Goal: Task Accomplishment & Management: Use online tool/utility

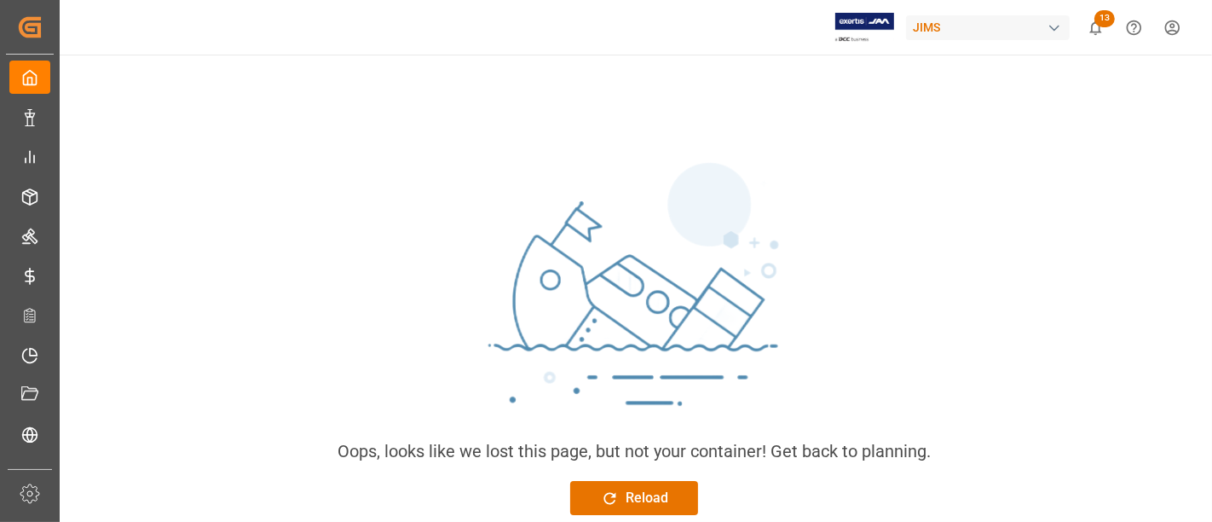
scroll to position [189, 0]
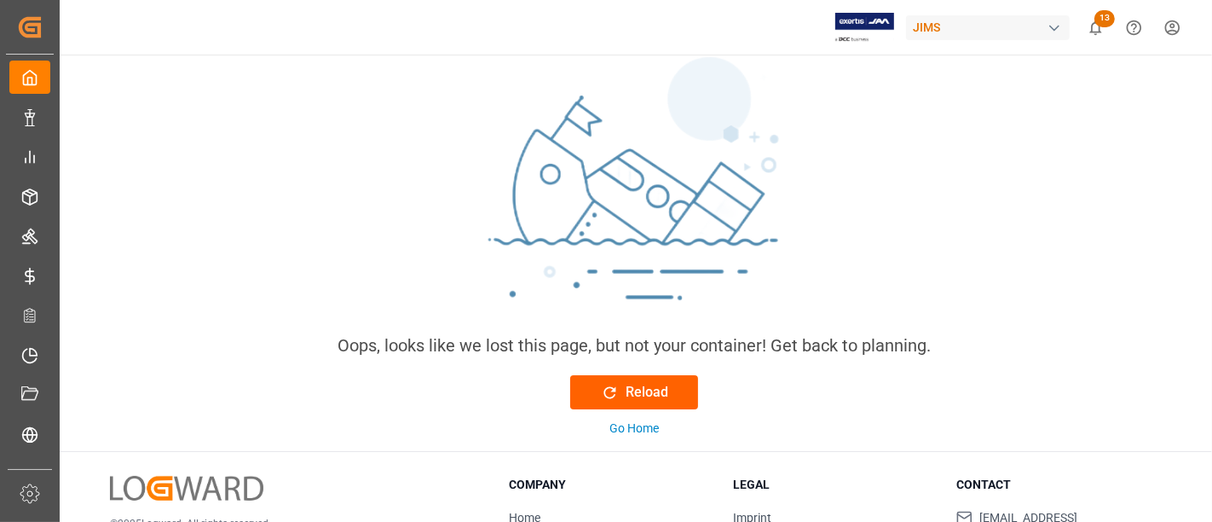
click at [646, 382] on div "Reload" at bounding box center [634, 392] width 67 height 20
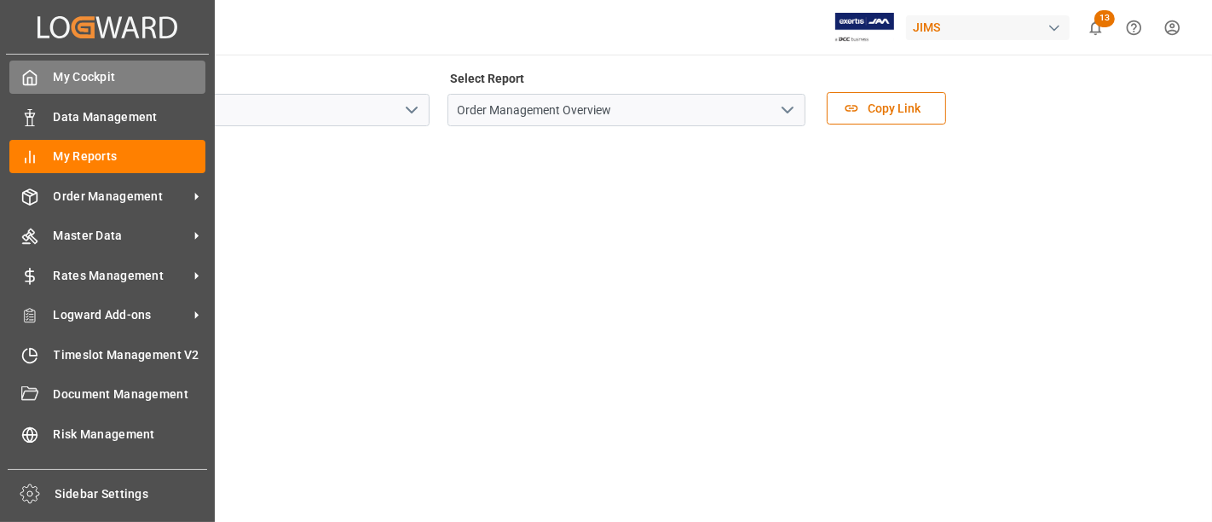
click at [32, 87] on div "My Cockpit My Cockpit" at bounding box center [107, 77] width 196 height 33
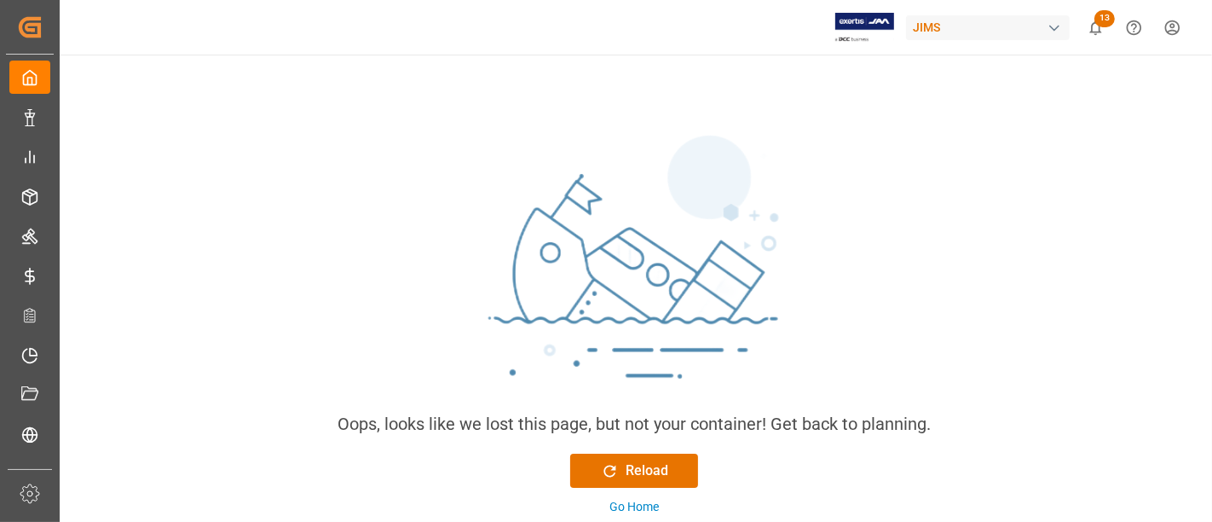
scroll to position [189, 0]
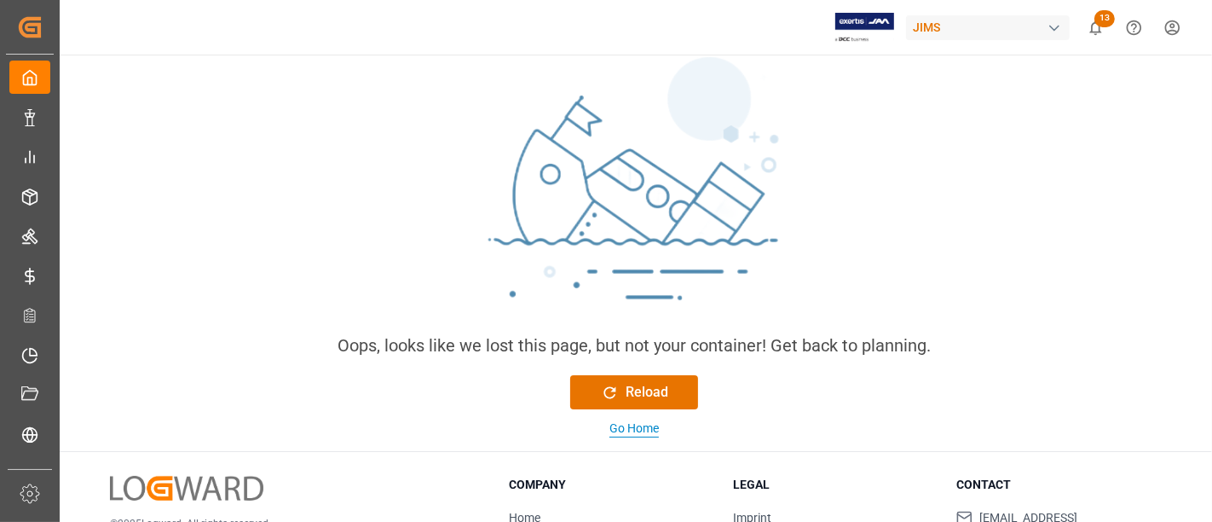
click at [648, 430] on div "Go Home" at bounding box center [633, 428] width 49 height 18
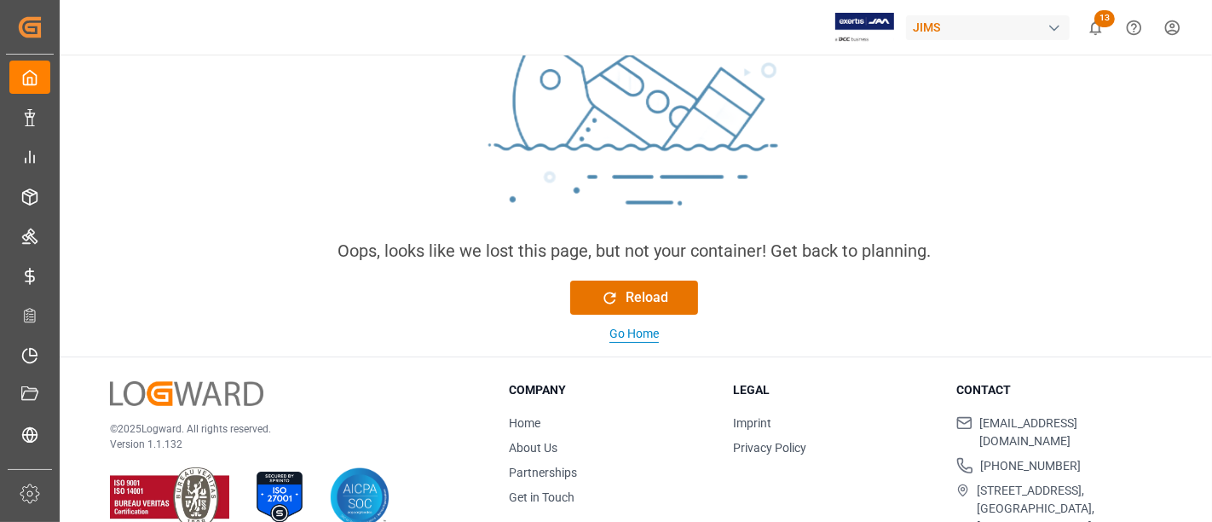
click at [627, 331] on div "Go Home" at bounding box center [633, 334] width 49 height 18
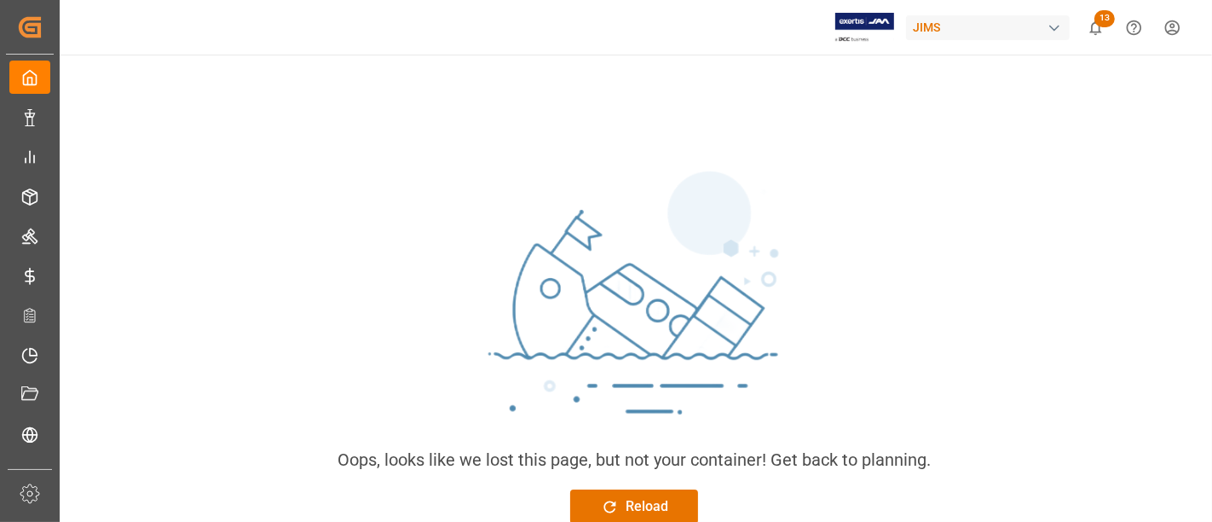
scroll to position [0, 0]
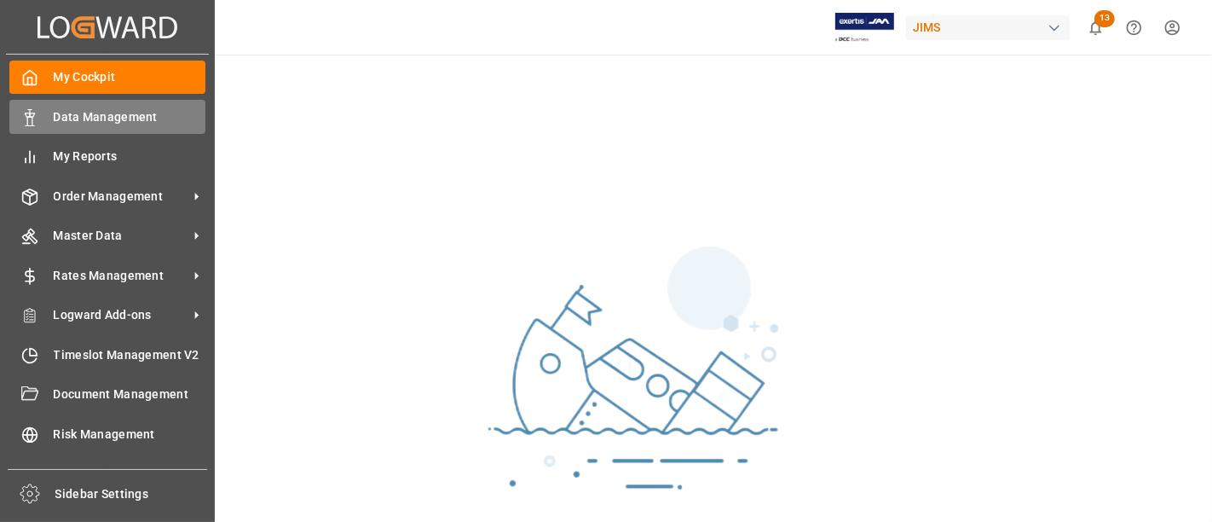
click at [34, 117] on icon at bounding box center [29, 117] width 17 height 17
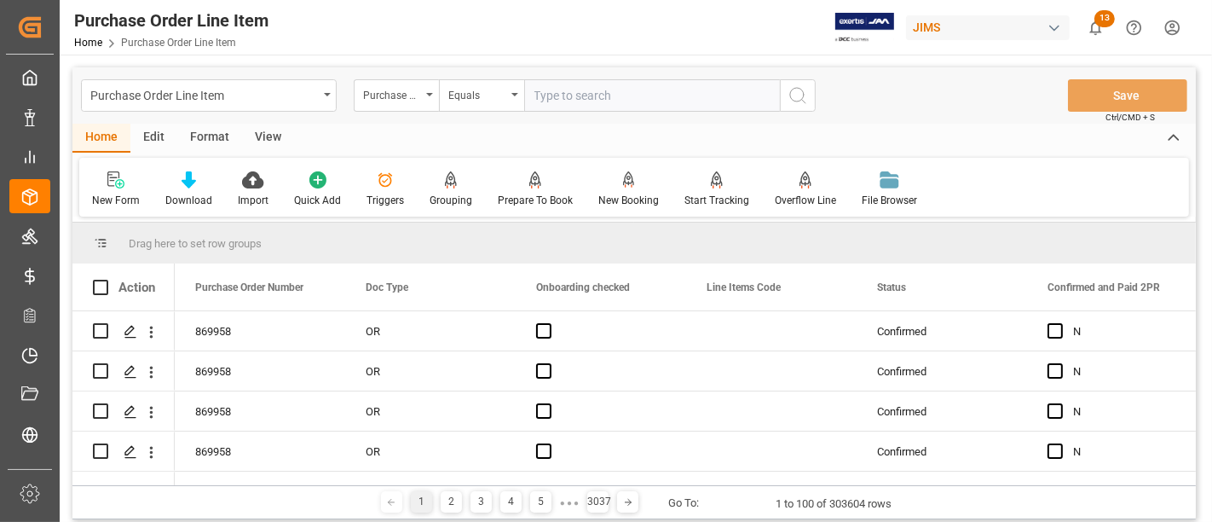
drag, startPoint x: 835, startPoint y: 2, endPoint x: 674, endPoint y: 35, distance: 163.7
click at [674, 35] on div "Purchase Order Line Item Home Purchase Order Line Item JIMS 13 Notifications On…" at bounding box center [630, 27] width 1164 height 55
click at [129, 344] on div "Press SPACE to select this row." at bounding box center [130, 332] width 26 height 32
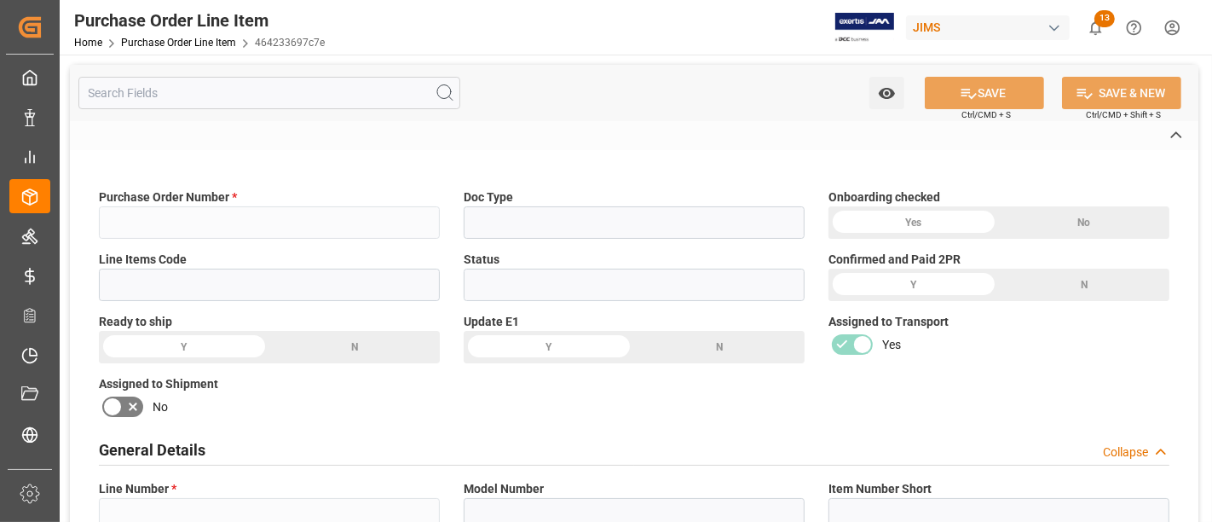
type input "869958"
type input "OR"
type input "Confirmed"
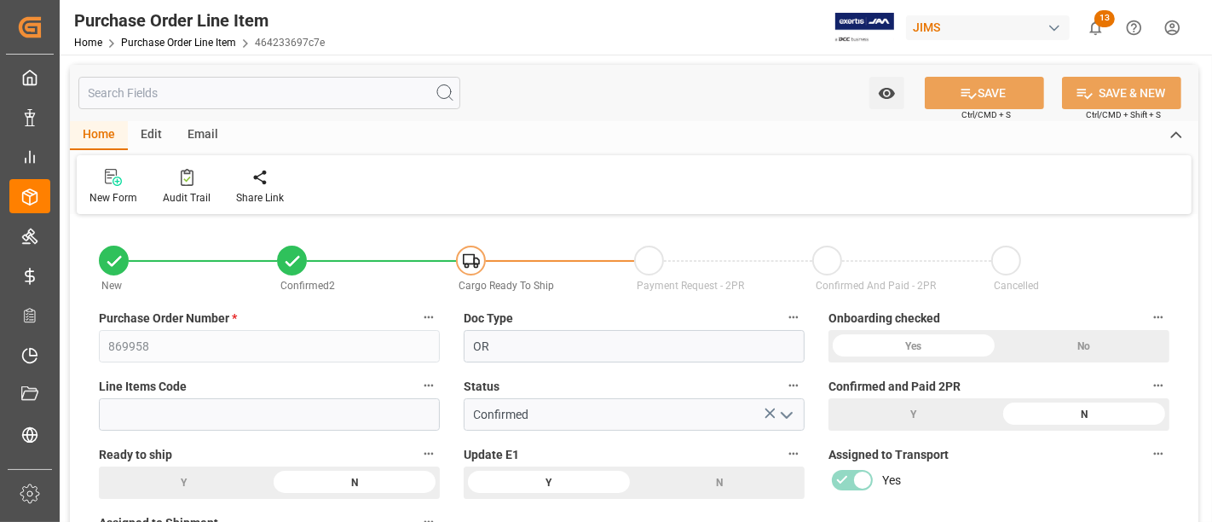
type input "31"
type input "30"
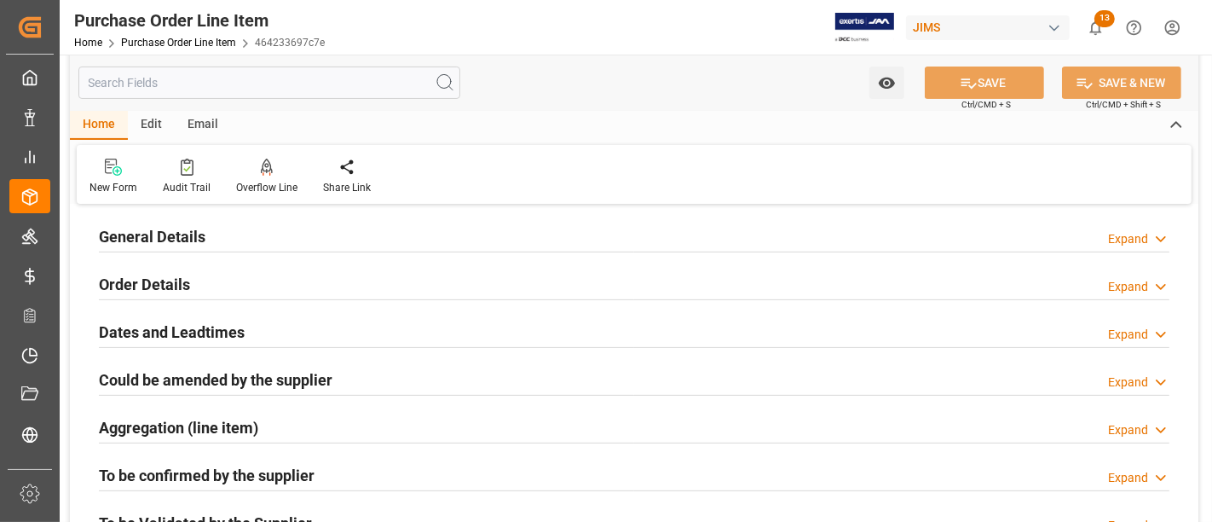
scroll to position [473, 0]
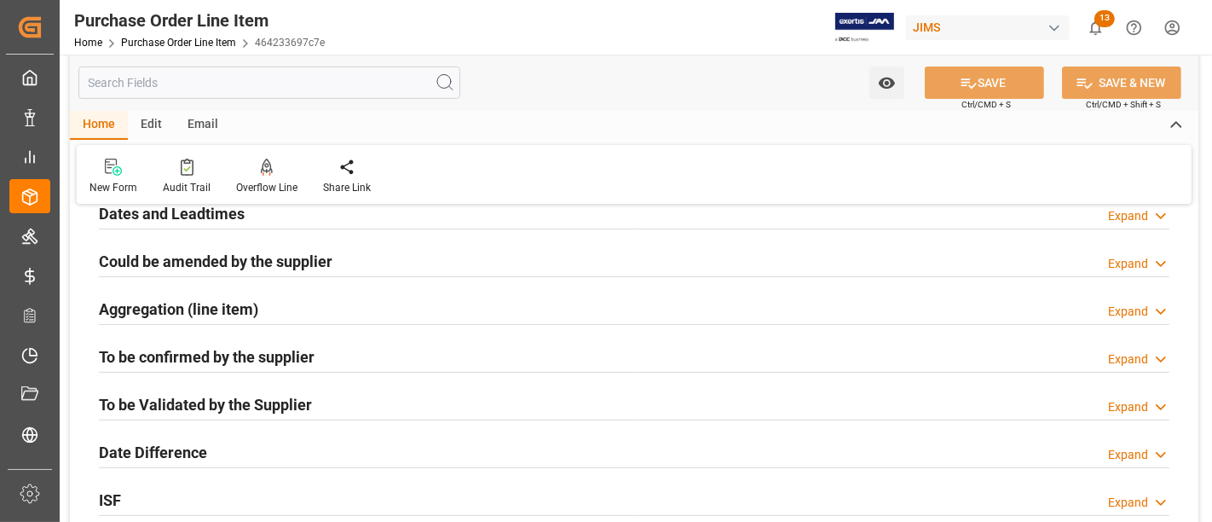
click at [286, 398] on h2 "To be Validated by the Supplier" at bounding box center [205, 404] width 213 height 23
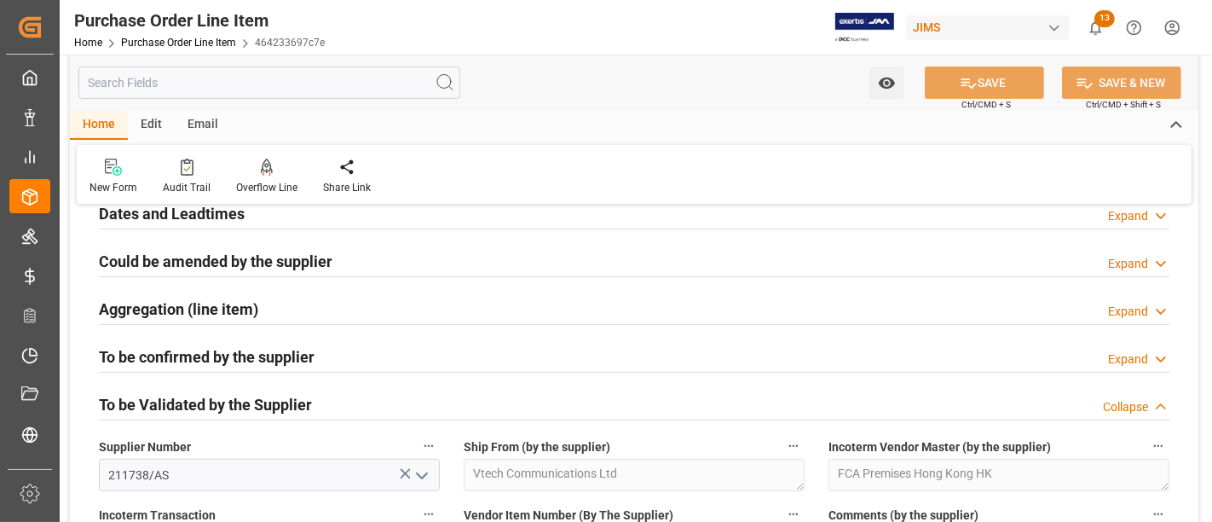
click at [286, 398] on h2 "To be Validated by the Supplier" at bounding box center [205, 404] width 213 height 23
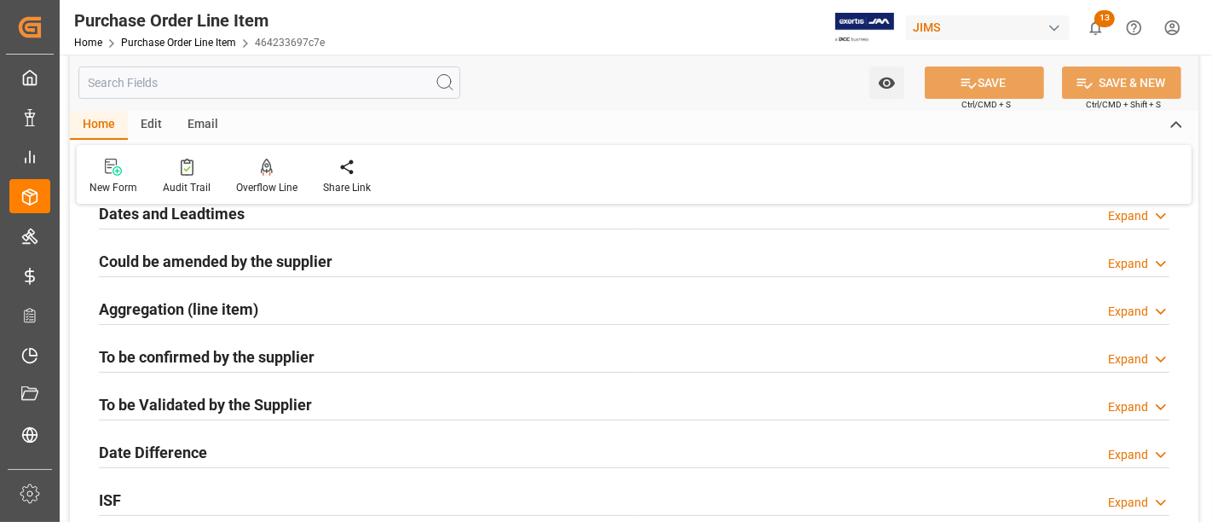
scroll to position [568, 0]
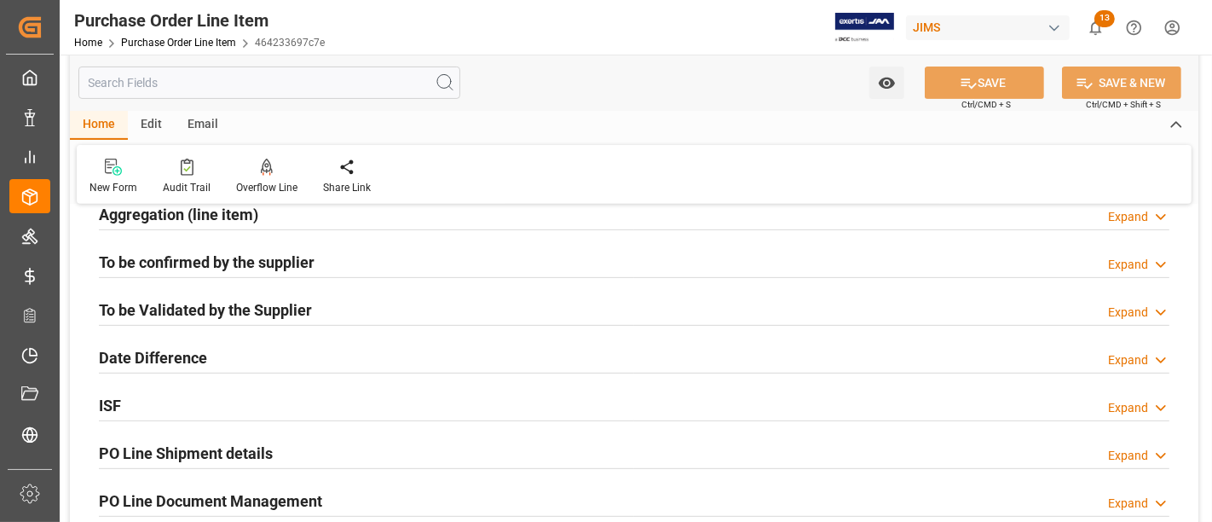
click at [208, 349] on div "Date Difference Expand" at bounding box center [634, 356] width 1071 height 32
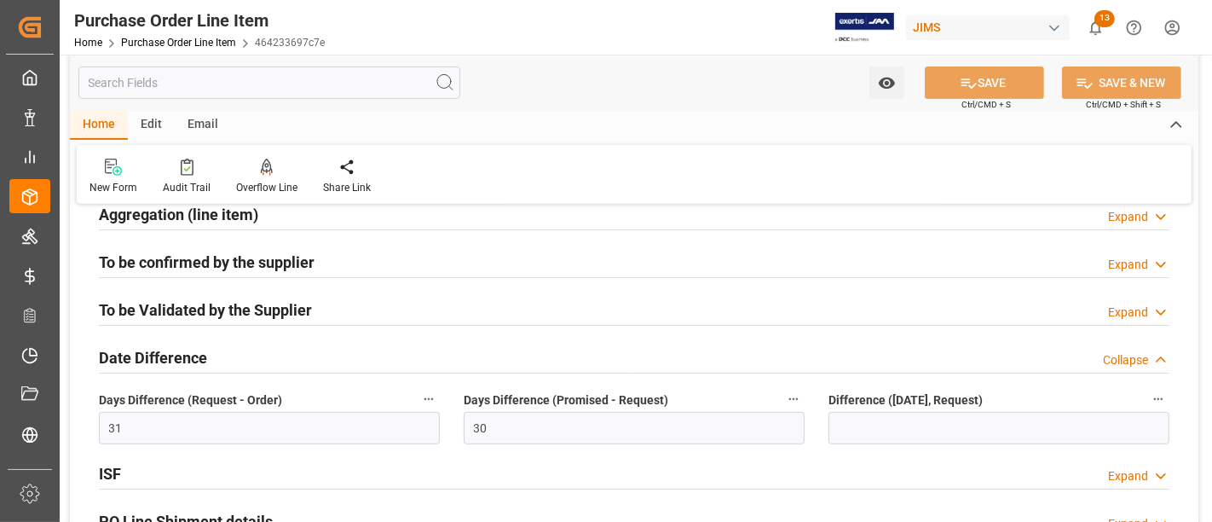
click at [208, 349] on div "Date Difference Collapse" at bounding box center [634, 356] width 1071 height 32
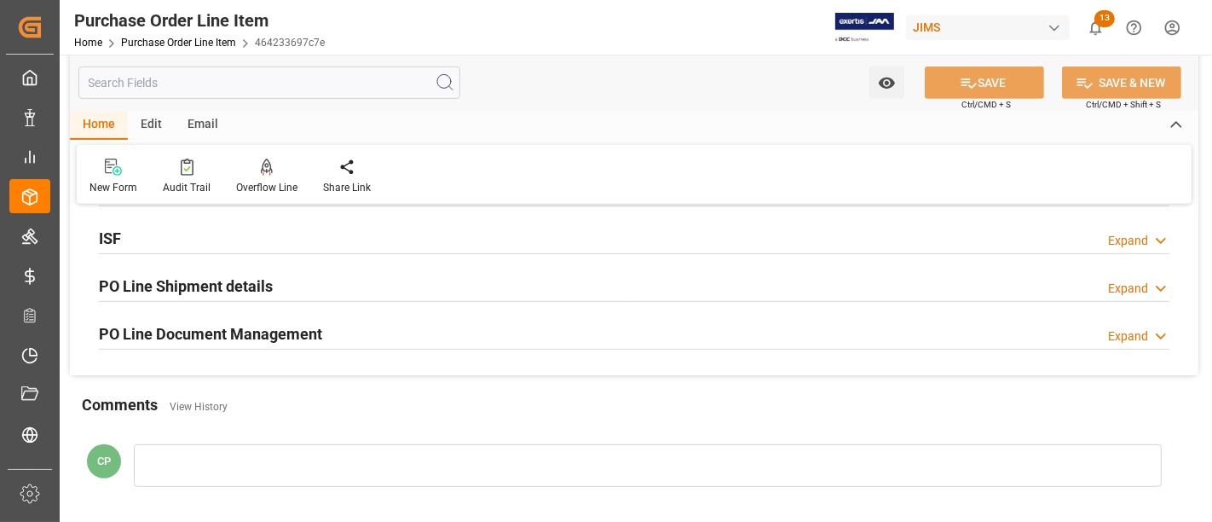
scroll to position [757, 0]
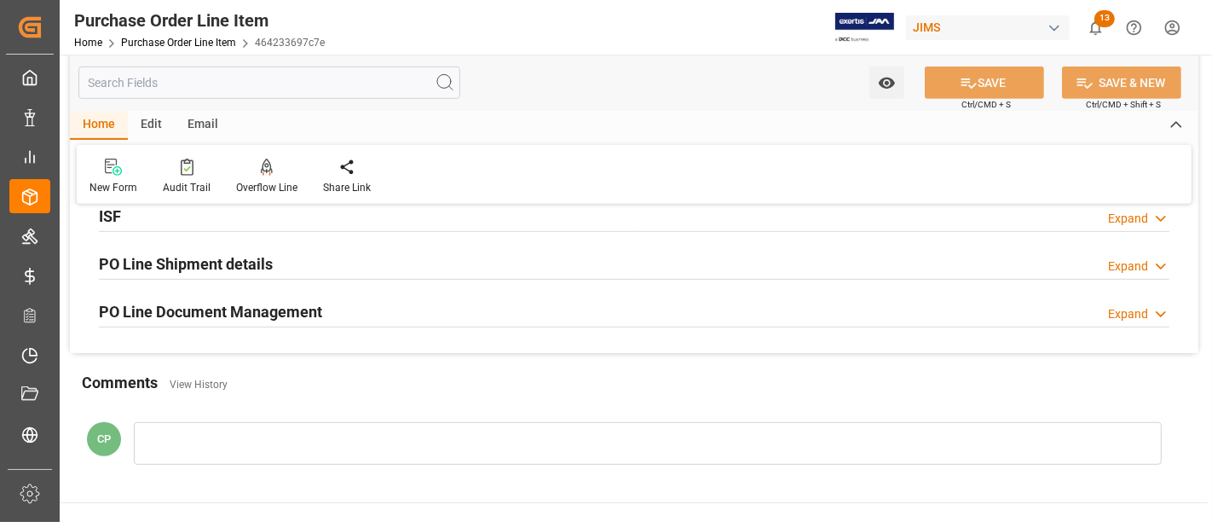
click at [272, 311] on h2 "PO Line Document Management" at bounding box center [210, 311] width 223 height 23
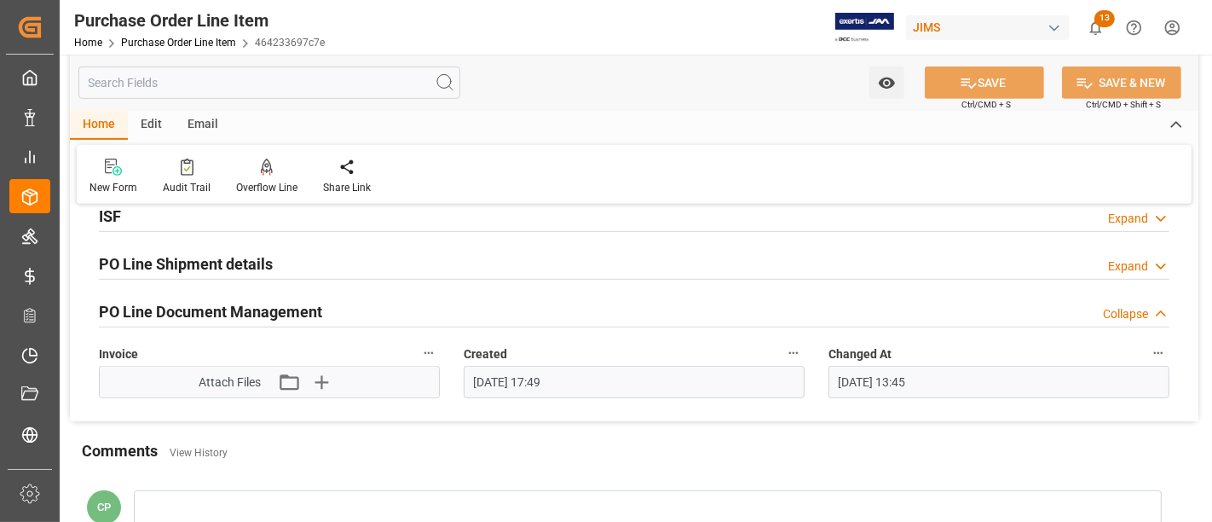
click at [272, 311] on h2 "PO Line Document Management" at bounding box center [210, 311] width 223 height 23
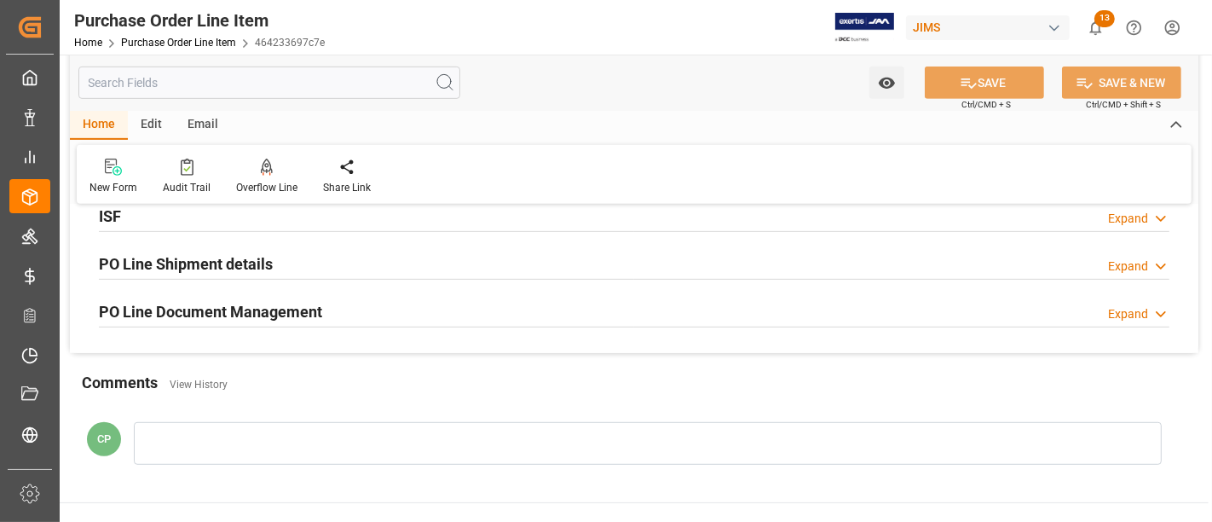
click at [232, 253] on h2 "PO Line Shipment details" at bounding box center [186, 263] width 174 height 23
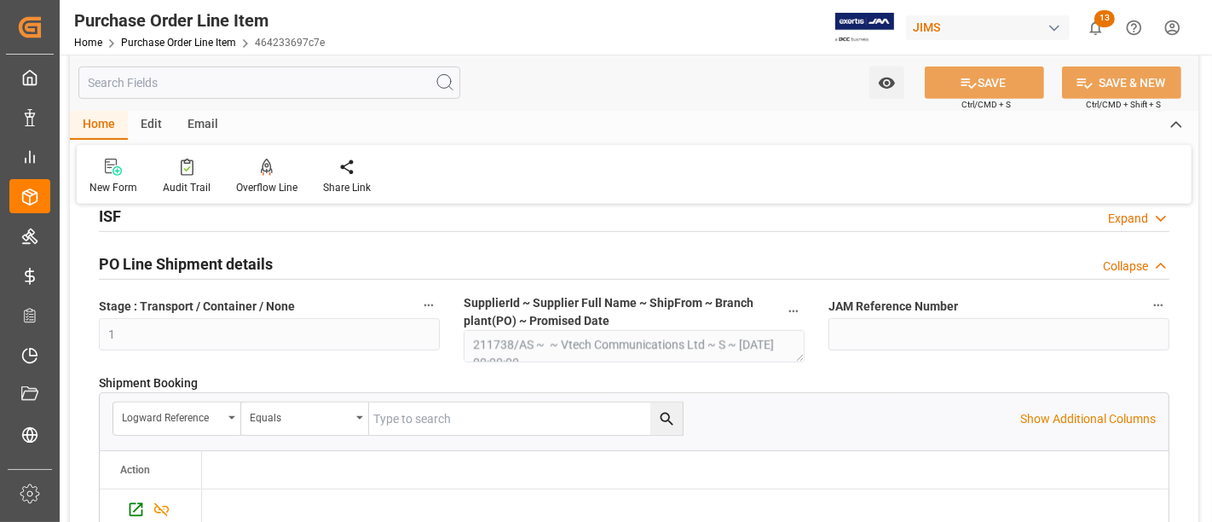
click at [231, 253] on h2 "PO Line Shipment details" at bounding box center [186, 263] width 174 height 23
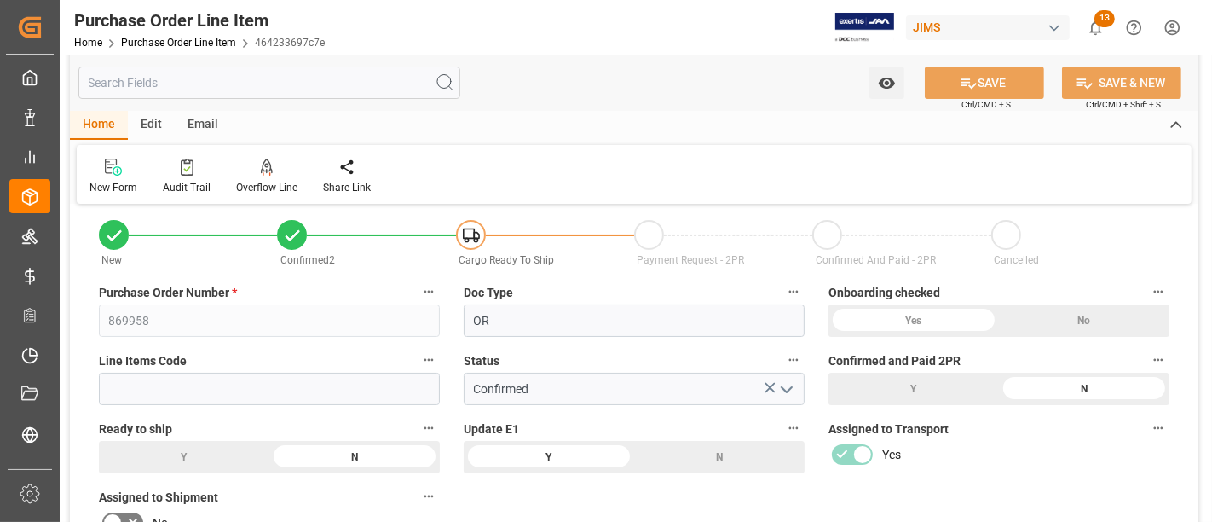
scroll to position [0, 0]
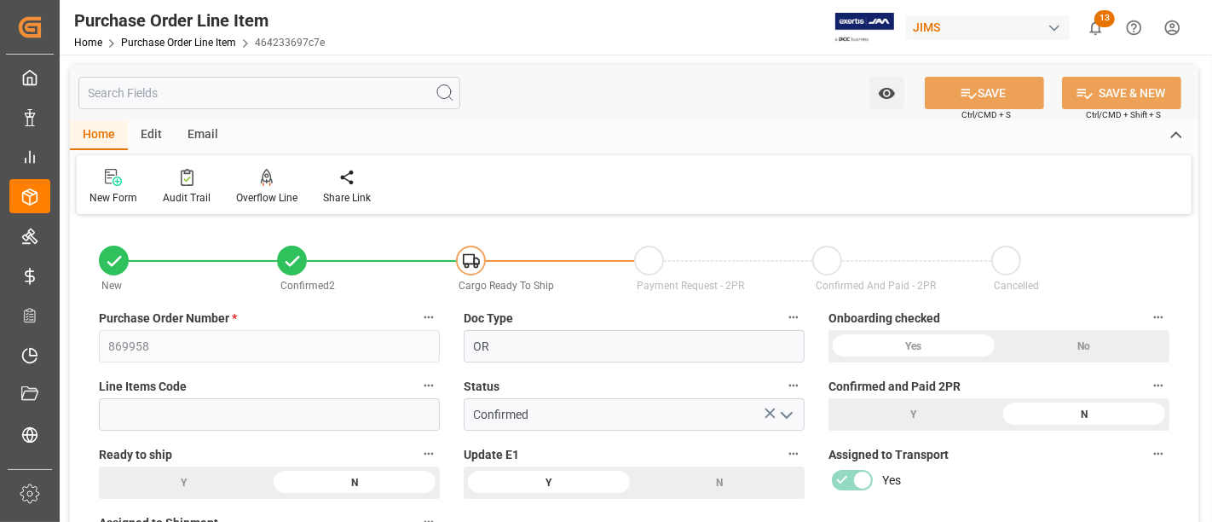
click at [153, 135] on div "Edit" at bounding box center [151, 135] width 47 height 29
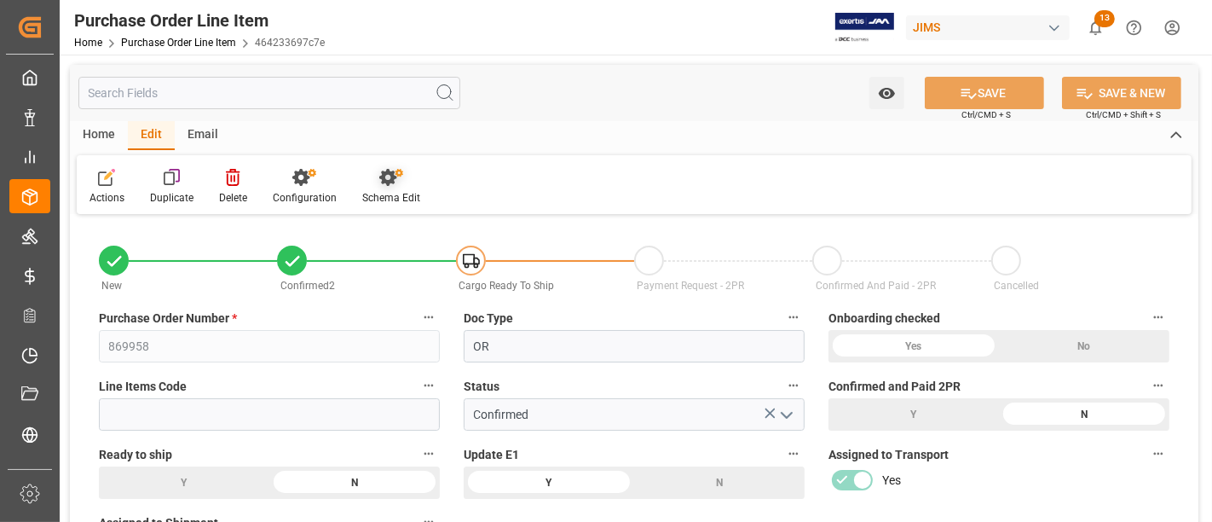
click at [387, 183] on icon at bounding box center [391, 177] width 24 height 17
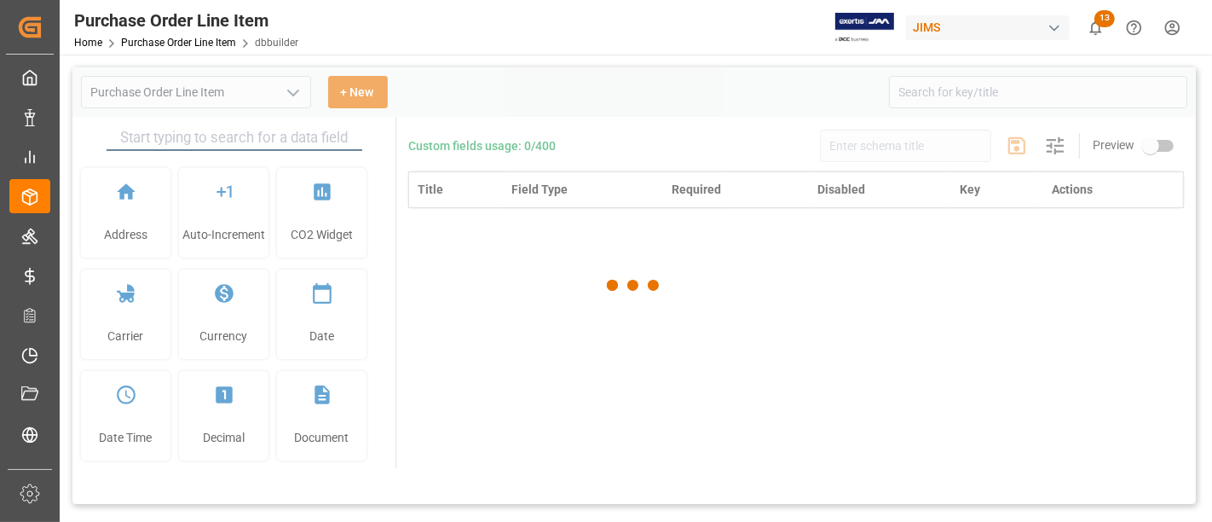
type input "Purchase Order Line Item"
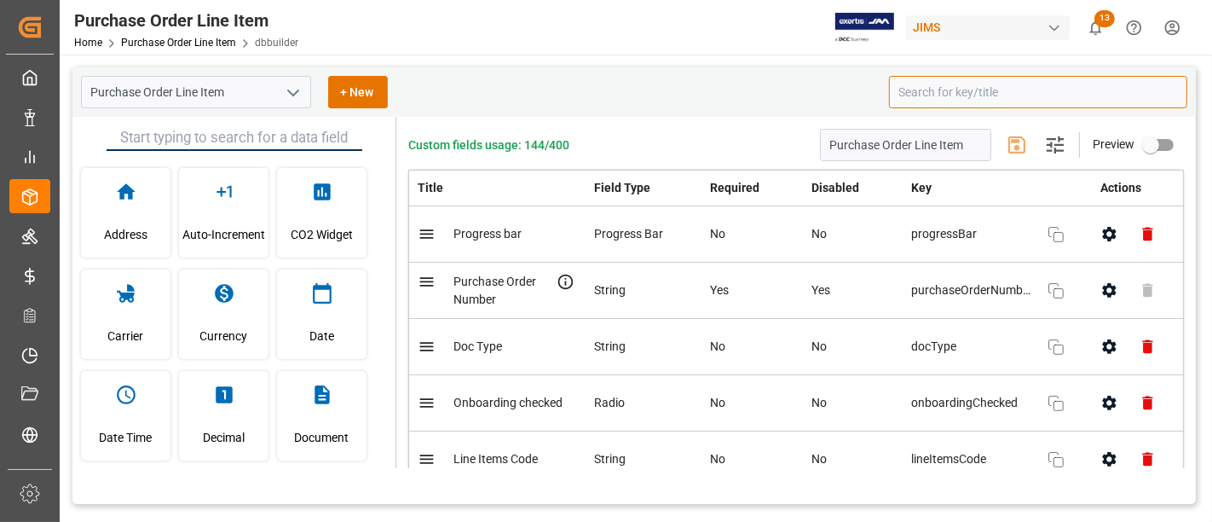
click at [984, 88] on input at bounding box center [1038, 92] width 298 height 32
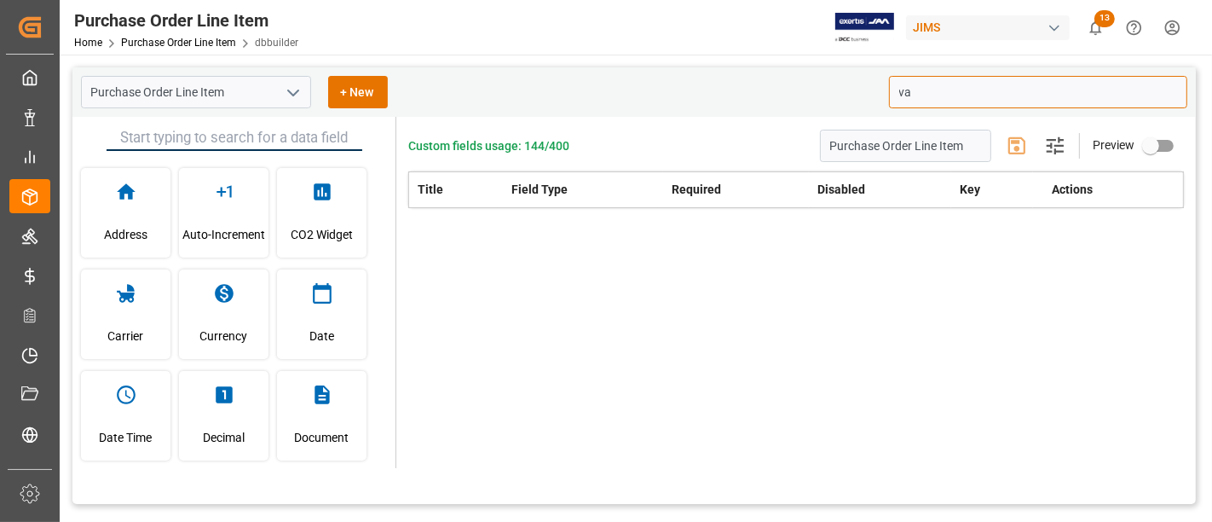
type input "v"
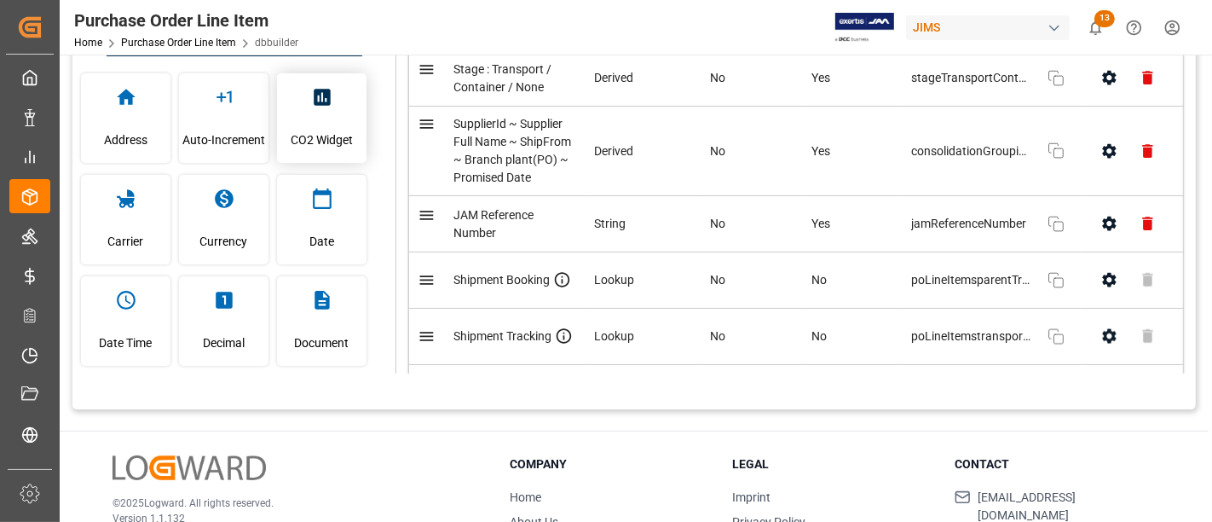
scroll to position [7576, 0]
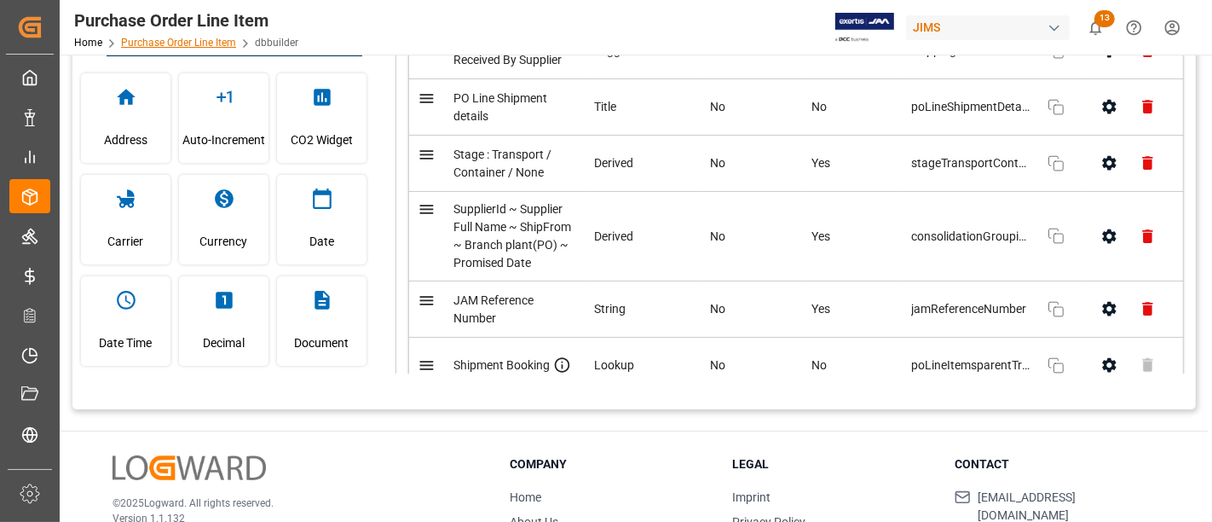
click at [216, 38] on link "Purchase Order Line Item" at bounding box center [178, 43] width 115 height 12
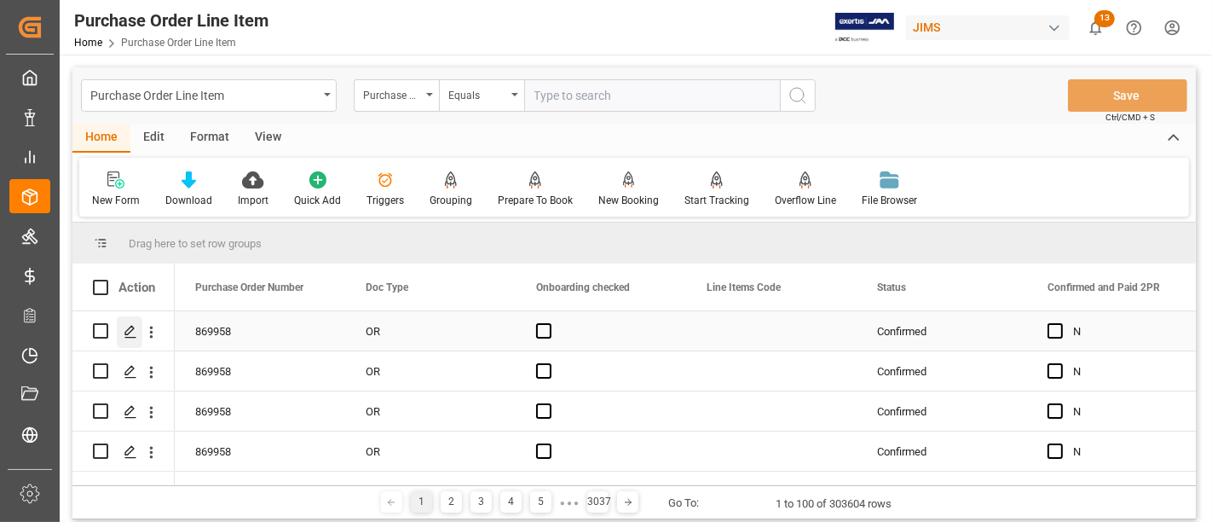
click at [134, 328] on icon "Press SPACE to select this row." at bounding box center [131, 332] width 14 height 14
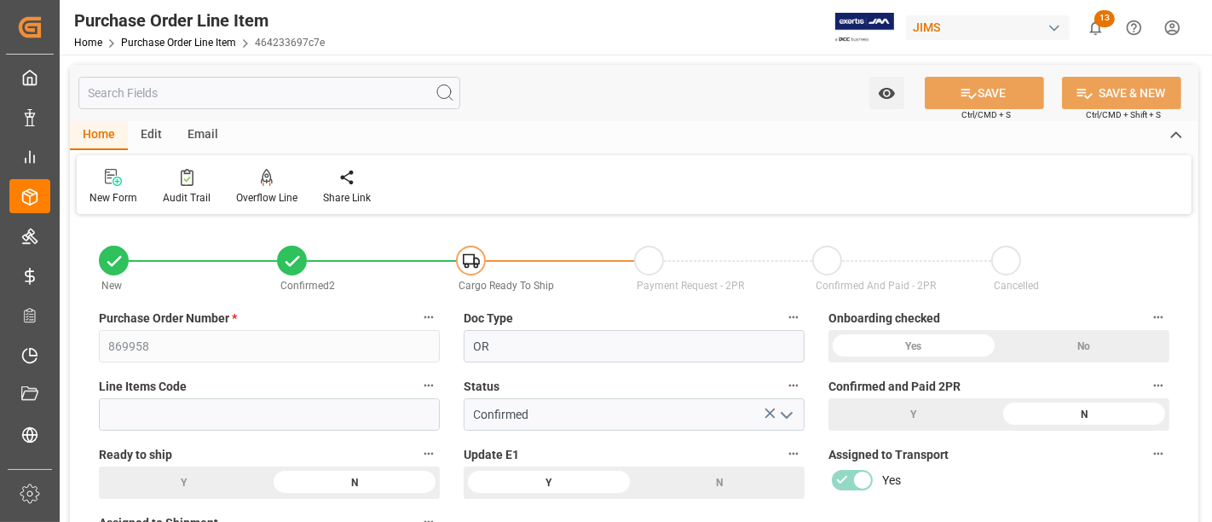
click at [153, 140] on div "Edit" at bounding box center [151, 135] width 47 height 29
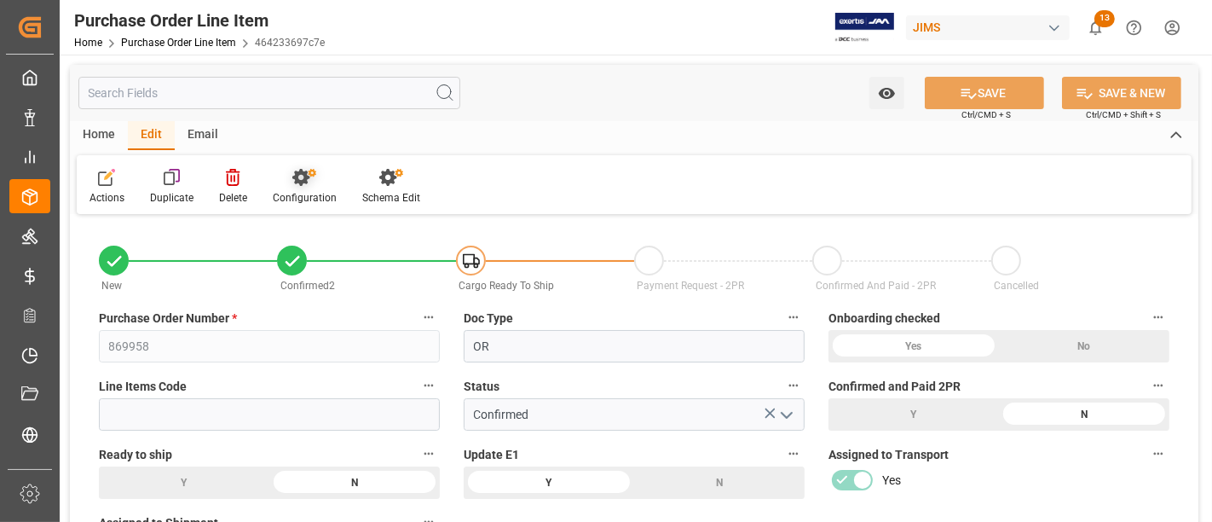
click at [303, 187] on div "Configuration" at bounding box center [305, 187] width 90 height 38
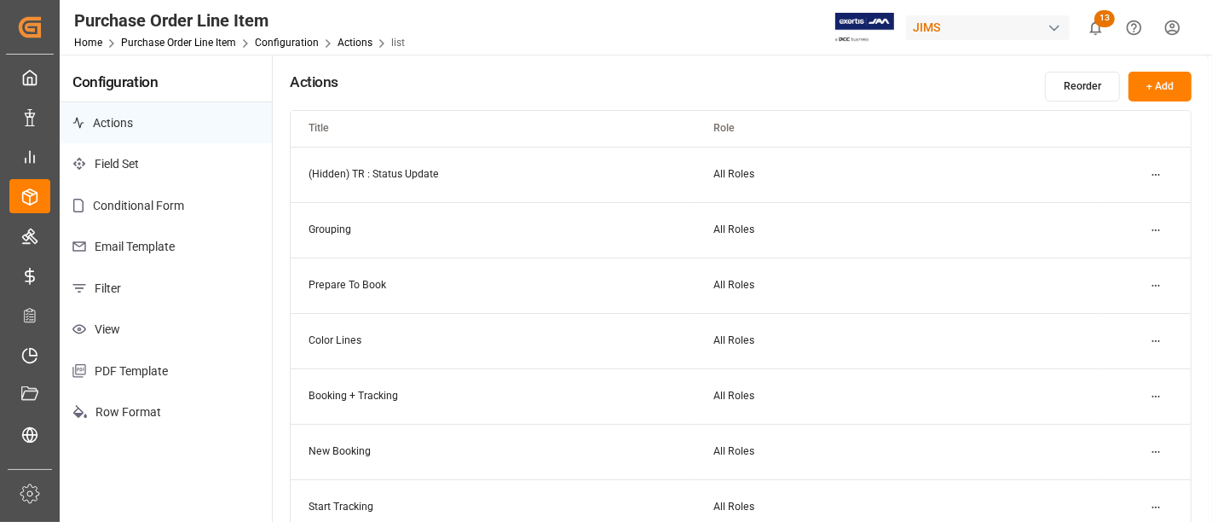
click at [151, 407] on p "Row Format" at bounding box center [166, 412] width 212 height 42
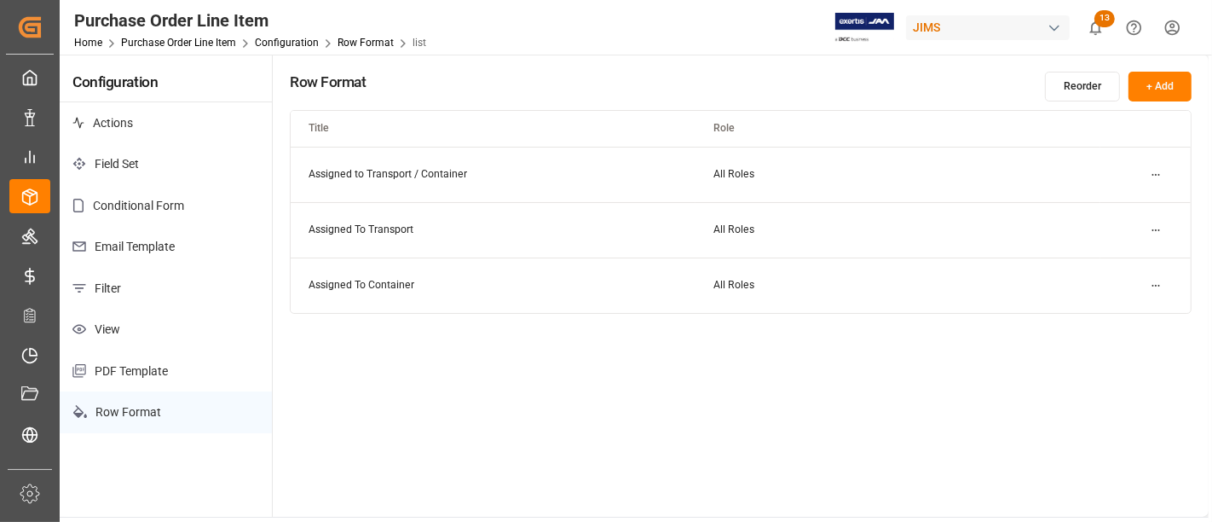
click at [1169, 78] on button "+ Add" at bounding box center [1160, 87] width 63 height 30
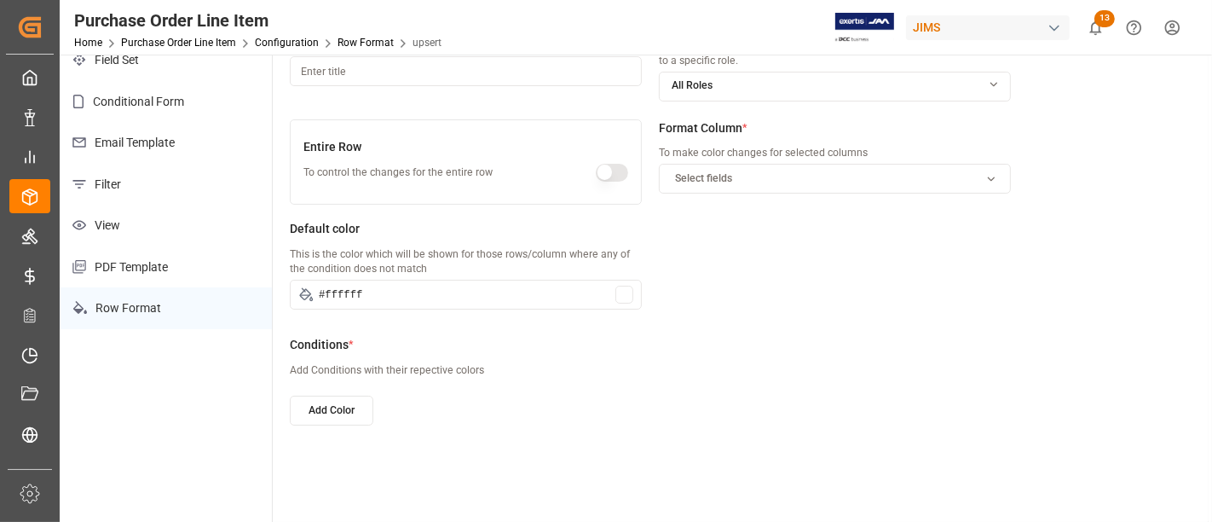
scroll to position [189, 0]
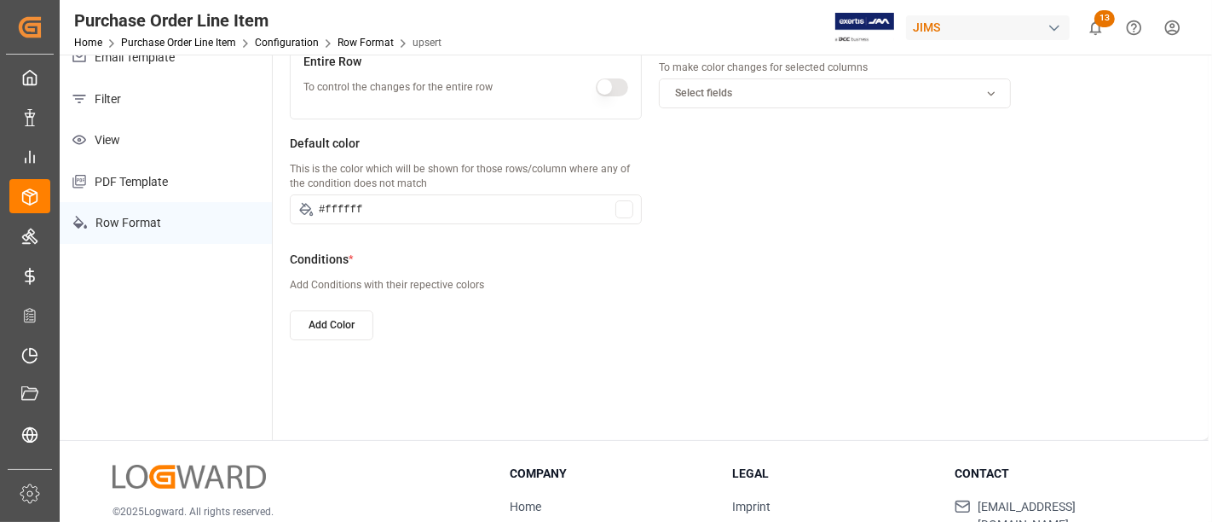
click at [355, 320] on button "Add Color" at bounding box center [332, 325] width 84 height 30
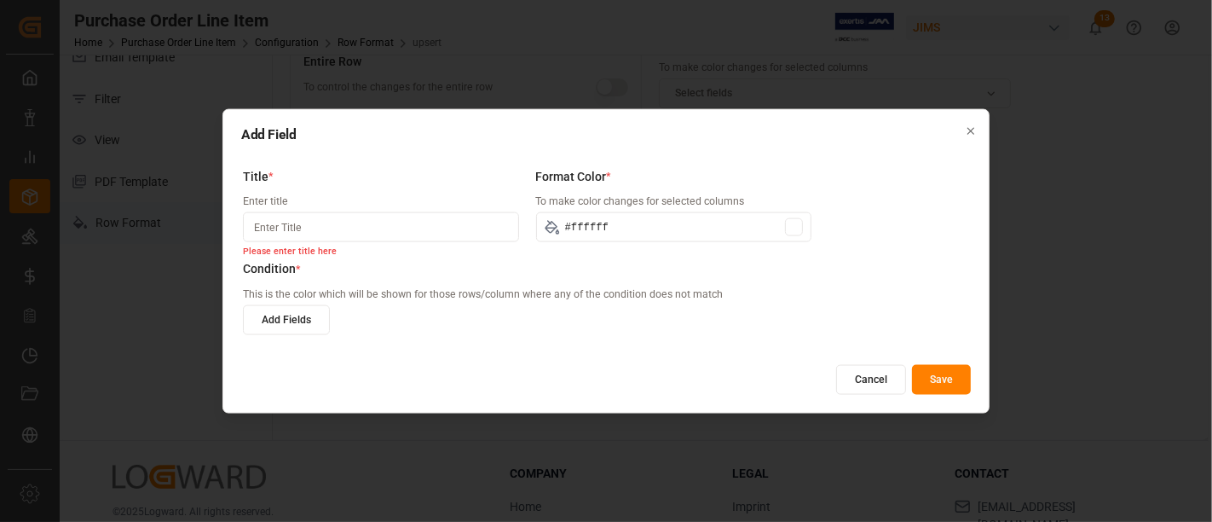
click at [307, 320] on button "Add Fields" at bounding box center [286, 319] width 87 height 30
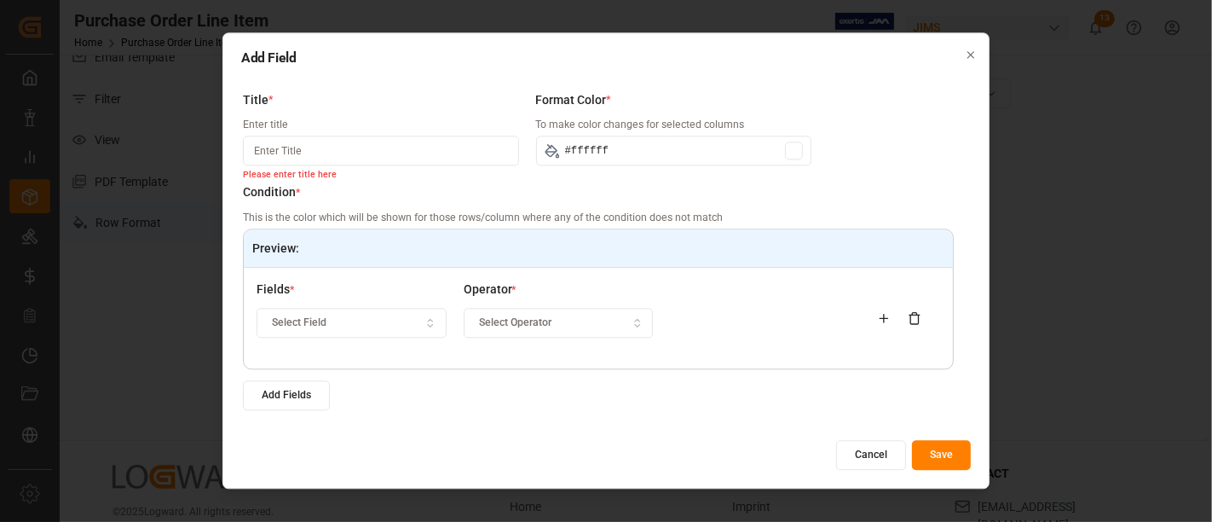
click at [422, 331] on button "Select Field" at bounding box center [352, 323] width 190 height 30
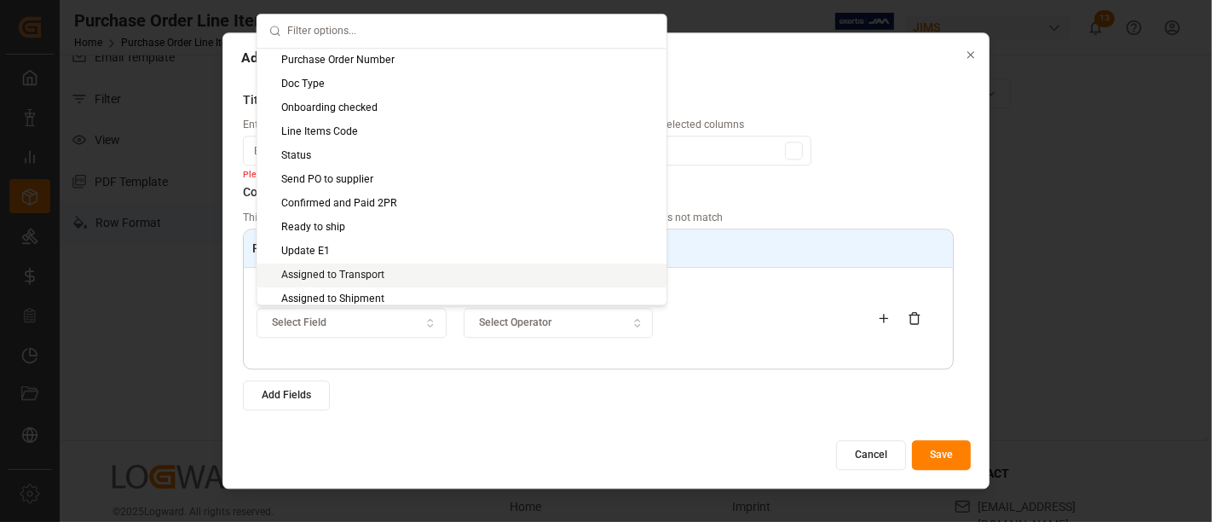
click at [339, 271] on div "Assigned to Transport" at bounding box center [461, 275] width 409 height 24
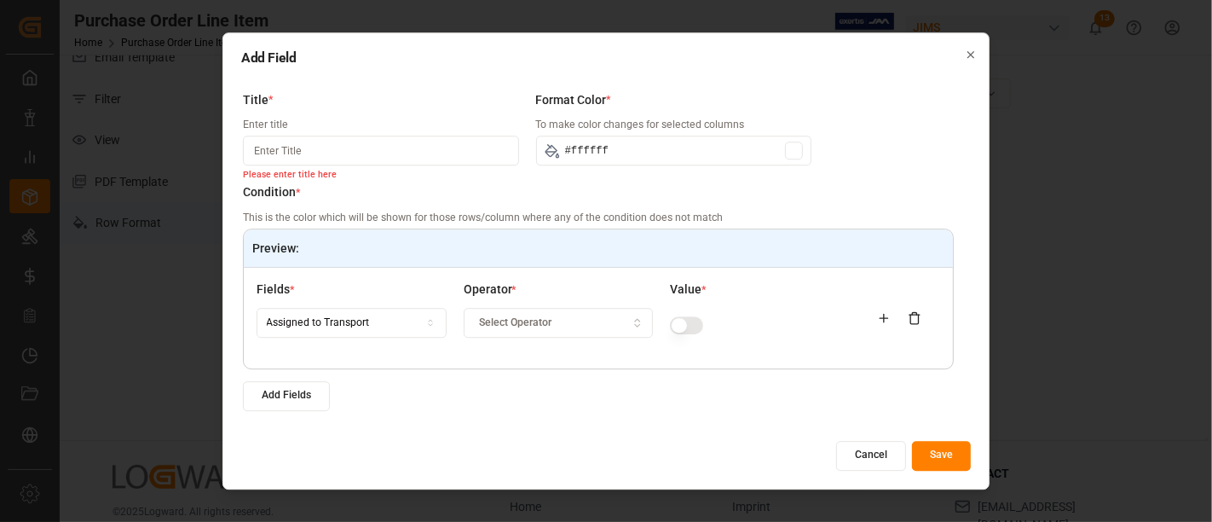
click at [521, 321] on span "Select Operator" at bounding box center [515, 322] width 72 height 15
click at [597, 321] on div "Select Operator" at bounding box center [558, 322] width 182 height 15
click at [557, 405] on div "Not Equal" at bounding box center [571, 412] width 213 height 24
click at [686, 326] on button "button" at bounding box center [686, 325] width 33 height 18
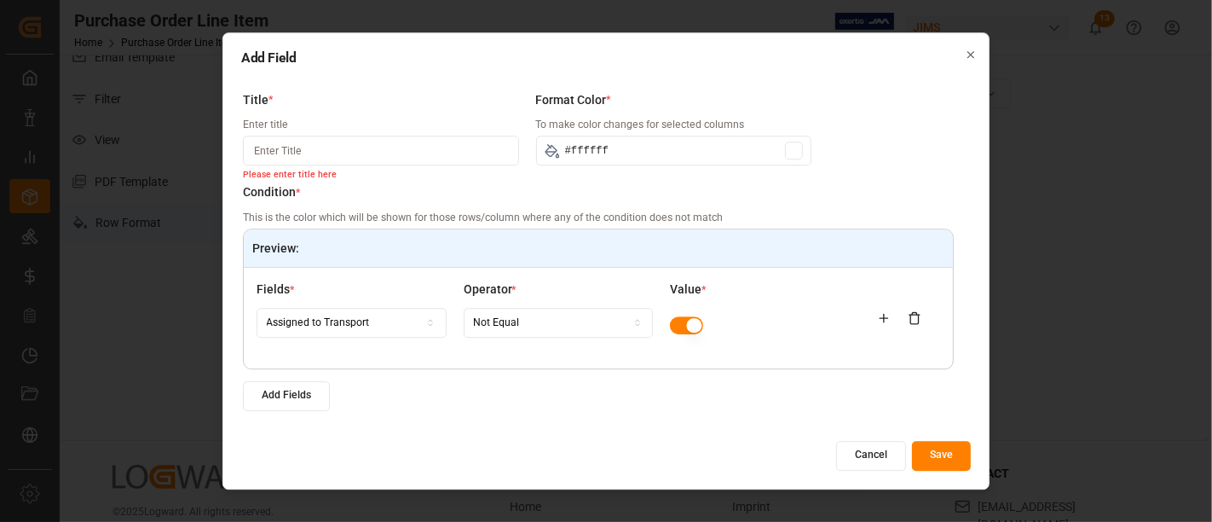
click at [557, 328] on div "Not Equal" at bounding box center [558, 322] width 182 height 15
click at [511, 386] on div "Equal" at bounding box center [571, 388] width 213 height 24
click at [884, 319] on icon at bounding box center [884, 319] width 0 height 8
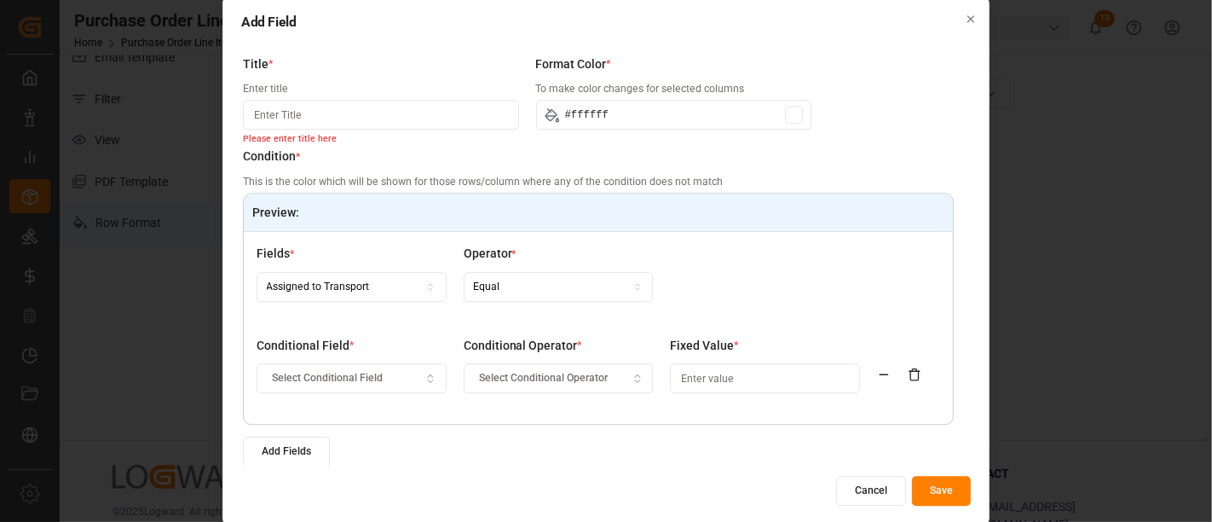
click at [348, 106] on input at bounding box center [381, 116] width 276 height 30
type input "asdfg"
click at [828, 267] on div at bounding box center [765, 283] width 190 height 75
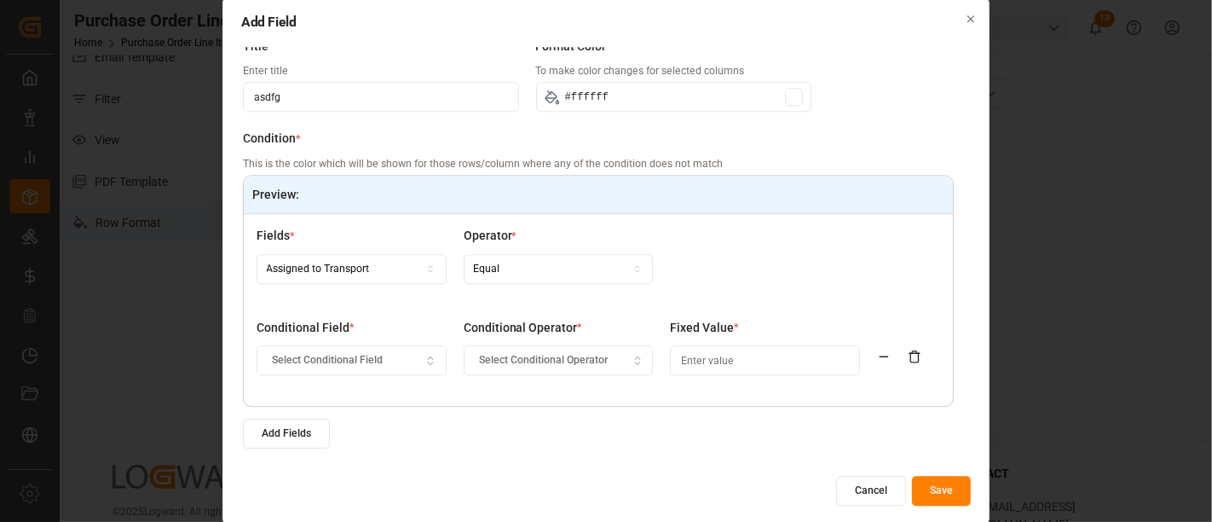
click at [880, 354] on icon at bounding box center [884, 356] width 14 height 14
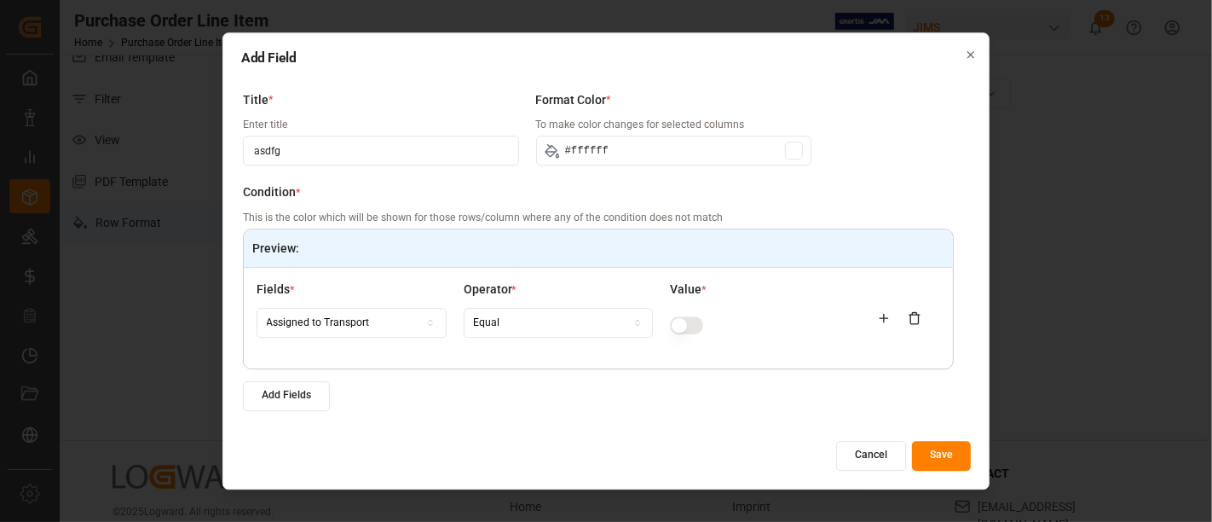
click at [882, 318] on icon at bounding box center [884, 318] width 8 height 0
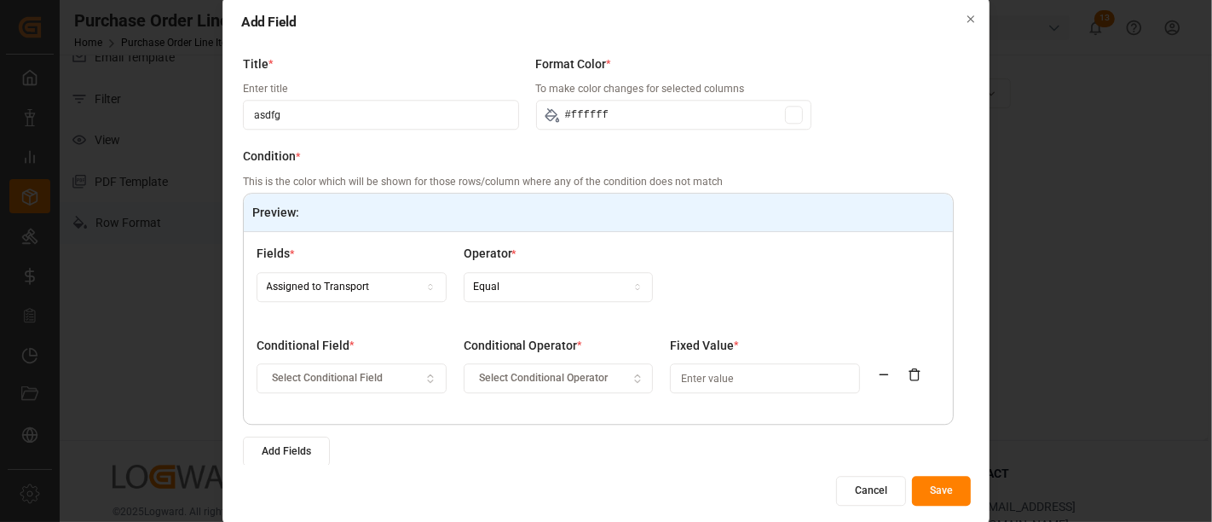
click at [409, 374] on div "Select Conditional Field" at bounding box center [352, 378] width 182 height 15
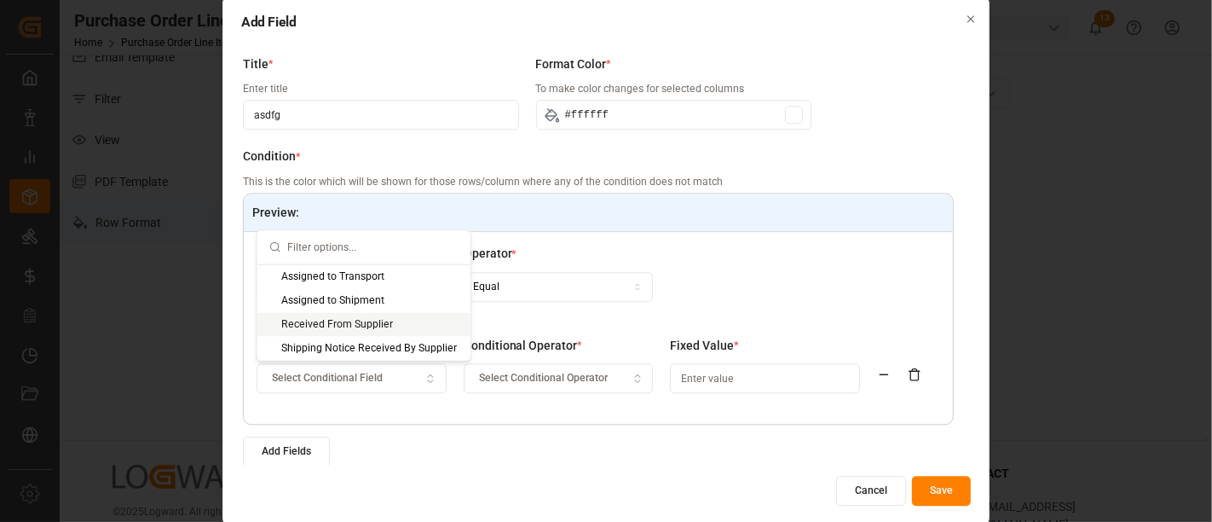
click at [384, 322] on div "Received From Supplier" at bounding box center [363, 324] width 213 height 24
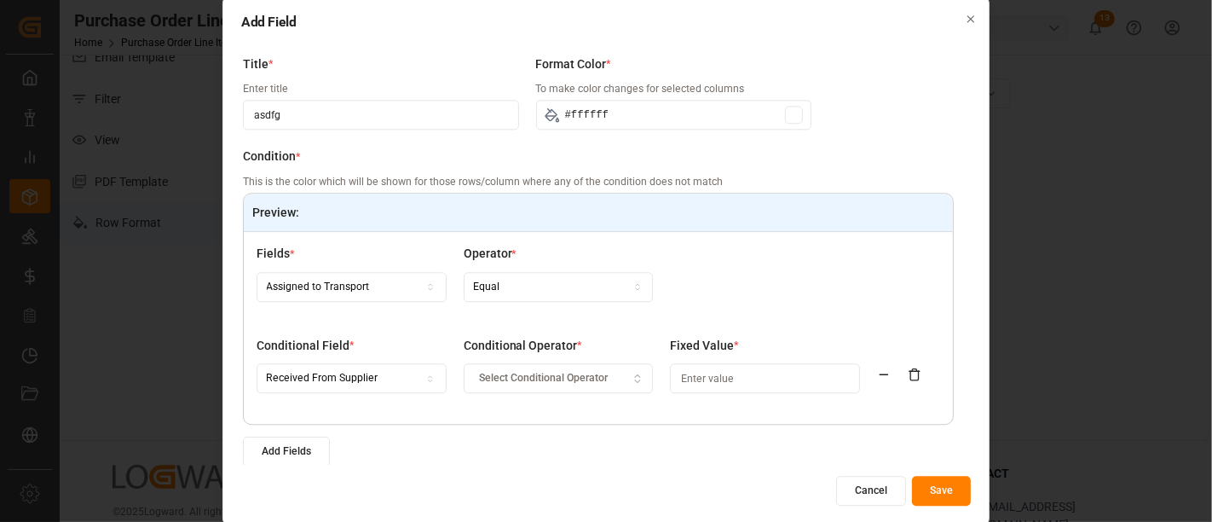
click at [550, 372] on span "Select Conditional Operator" at bounding box center [543, 378] width 129 height 15
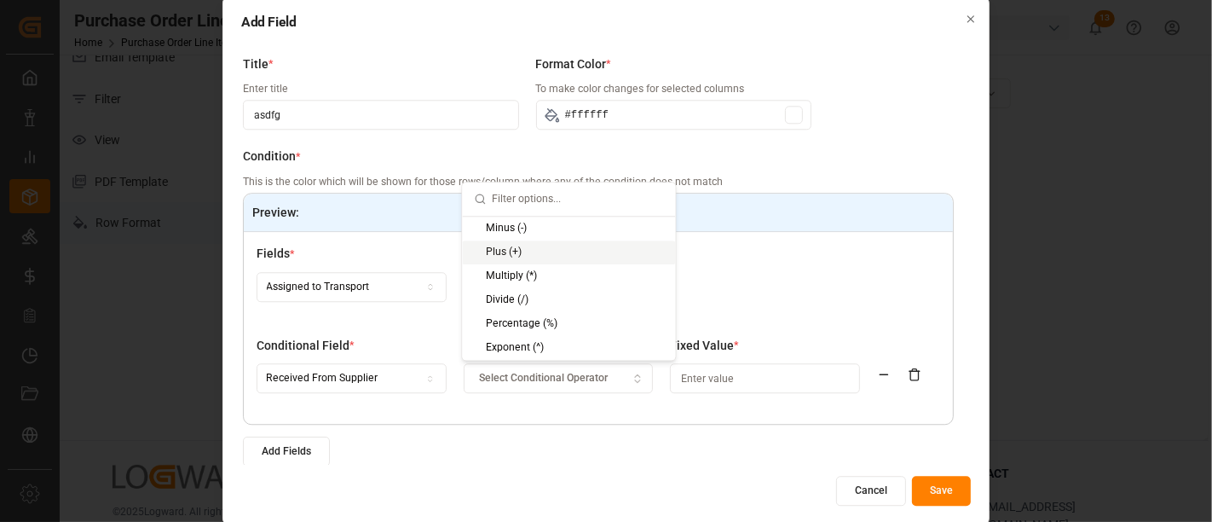
click at [511, 252] on div "Plus (+)" at bounding box center [568, 252] width 213 height 24
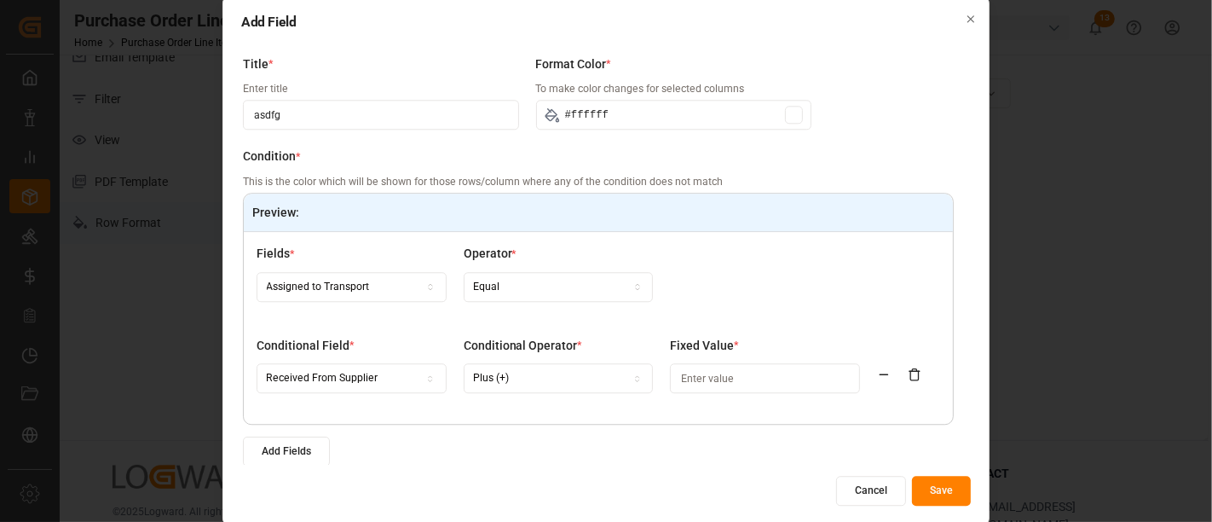
click at [711, 378] on input at bounding box center [765, 379] width 190 height 30
click at [516, 373] on div "Plus (+)" at bounding box center [558, 378] width 182 height 15
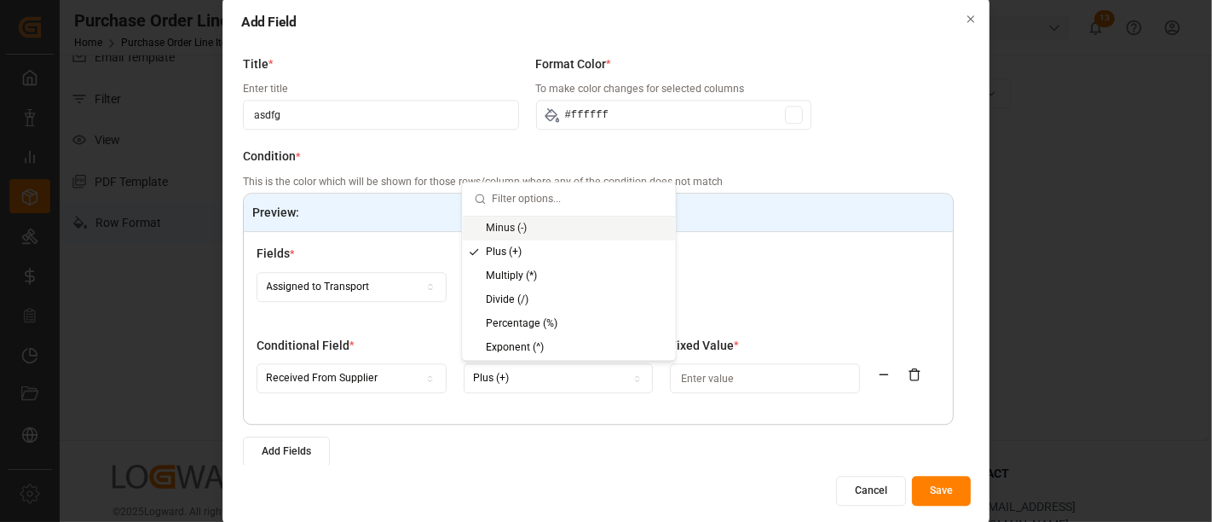
click at [508, 222] on div "Minus (-)" at bounding box center [568, 229] width 213 height 24
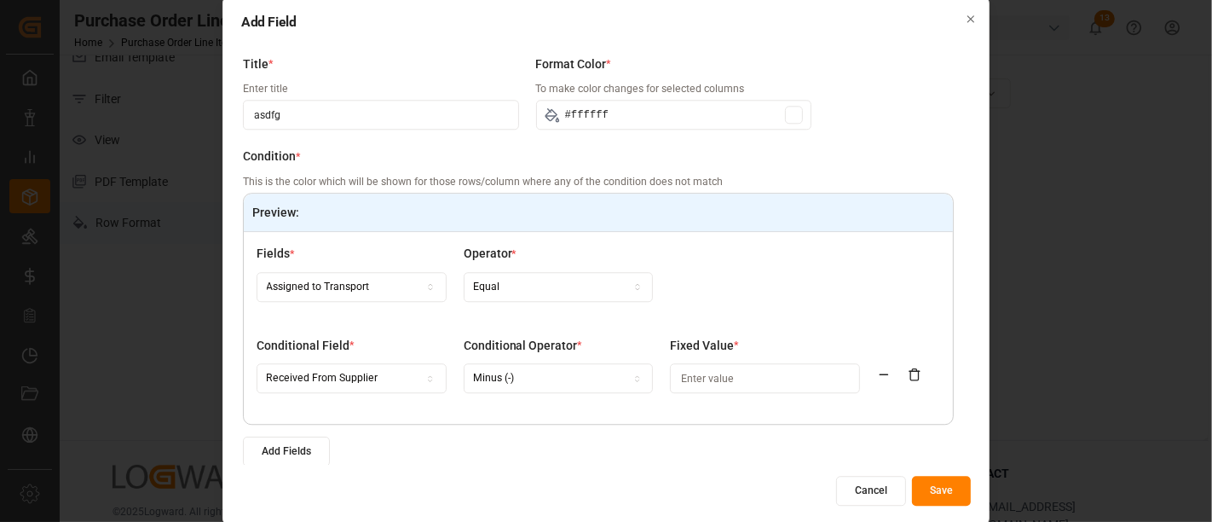
click at [597, 450] on div "Add Fields" at bounding box center [598, 451] width 711 height 30
click at [777, 388] on input at bounding box center [765, 379] width 190 height 30
drag, startPoint x: 601, startPoint y: 367, endPoint x: 613, endPoint y: 355, distance: 16.9
click at [613, 355] on div "Conditional Operator * Minus (-)" at bounding box center [559, 374] width 190 height 75
click at [613, 367] on button "Minus (-)" at bounding box center [559, 379] width 190 height 30
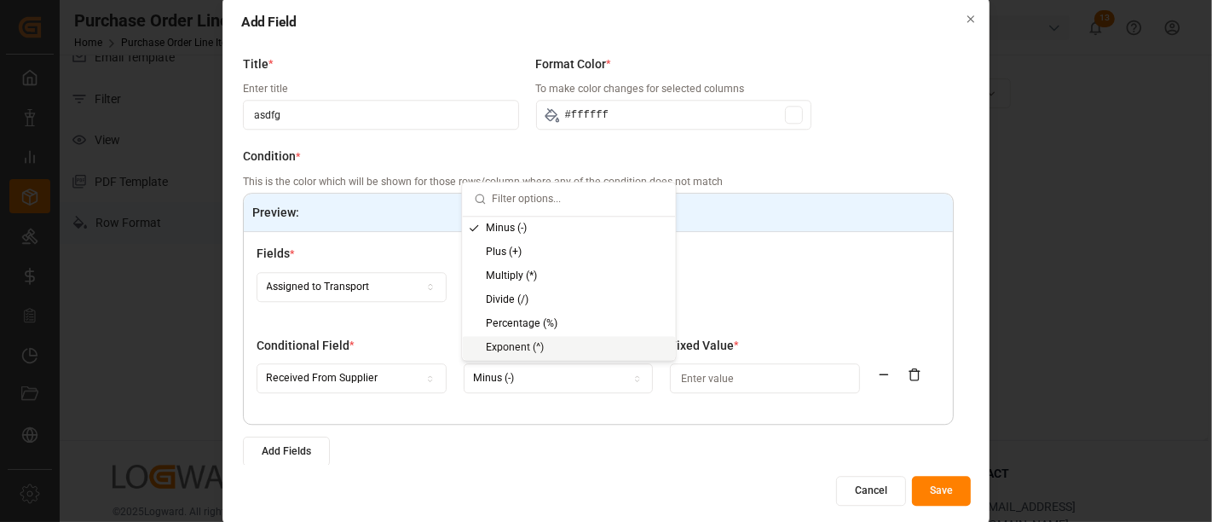
click at [874, 501] on button "Cancel" at bounding box center [871, 492] width 70 height 30
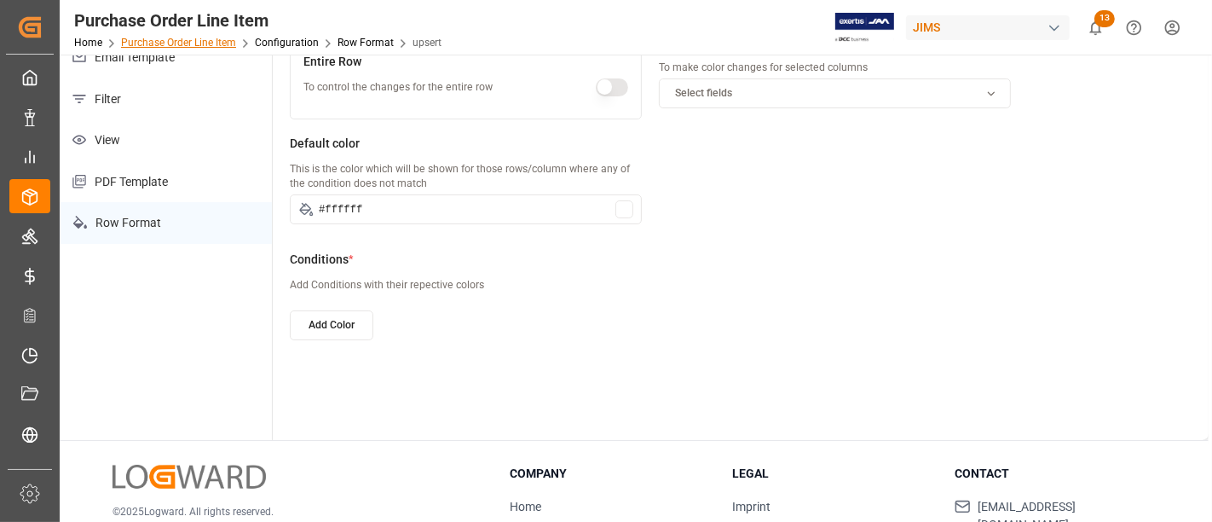
click at [167, 44] on link "Purchase Order Line Item" at bounding box center [178, 43] width 115 height 12
